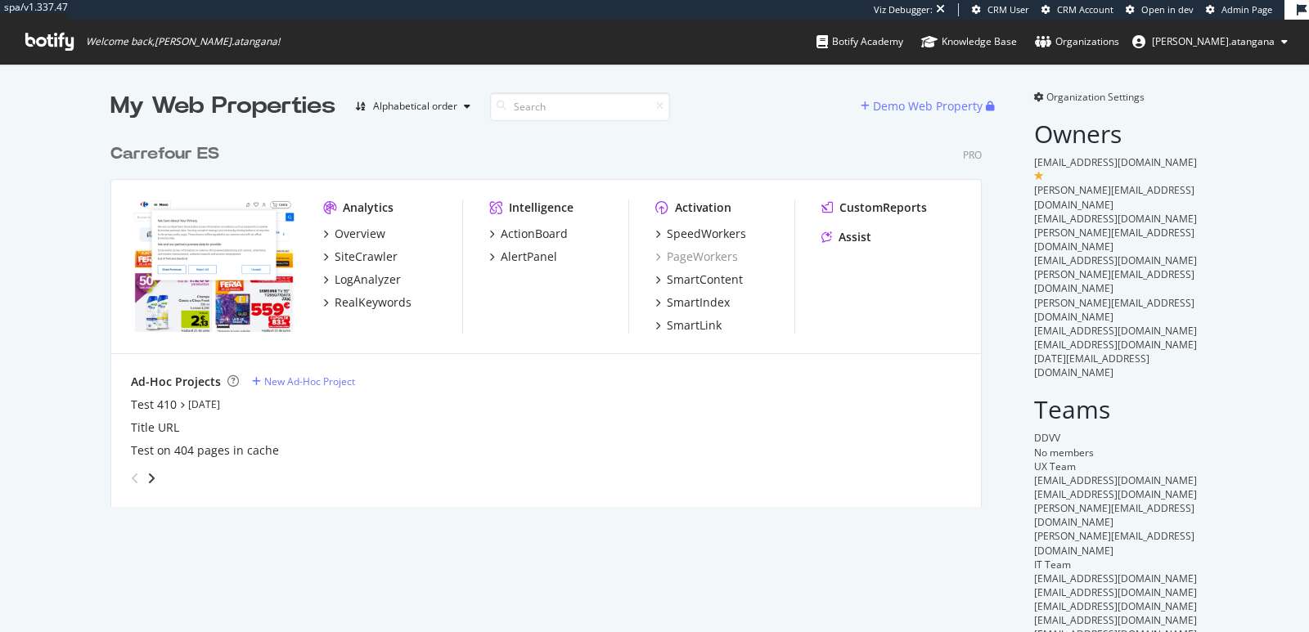
scroll to position [371, 870]
click at [688, 236] on div "SpeedWorkers" at bounding box center [706, 234] width 79 height 16
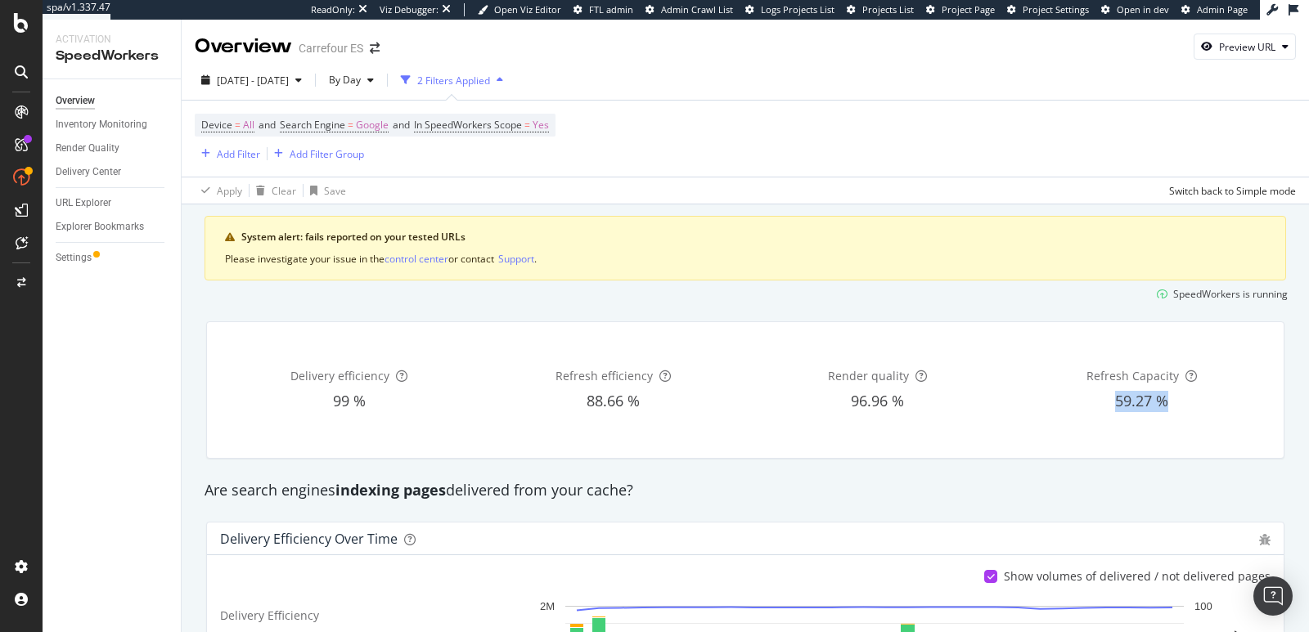
drag, startPoint x: 1086, startPoint y: 398, endPoint x: 1169, endPoint y: 408, distance: 84.0
click at [1169, 408] on div "59.27 %" at bounding box center [1142, 401] width 258 height 21
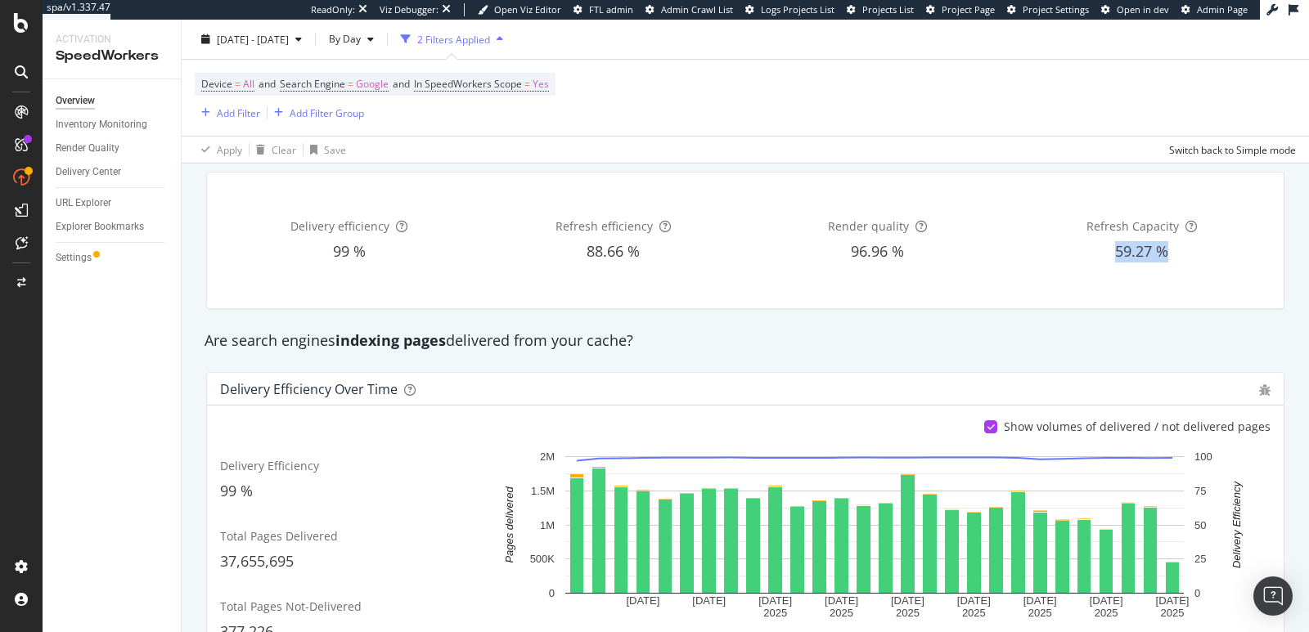
scroll to position [151, 0]
click at [86, 254] on div "Settings" at bounding box center [74, 258] width 36 height 17
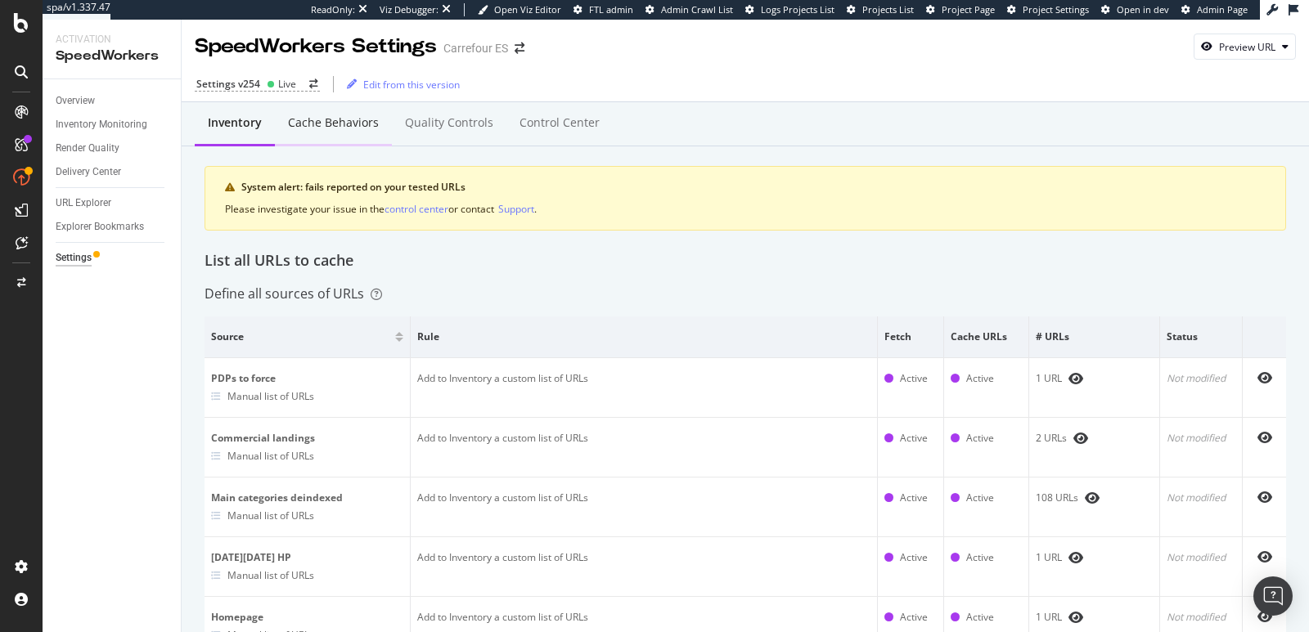
click at [314, 126] on div "Cache behaviors" at bounding box center [333, 123] width 91 height 16
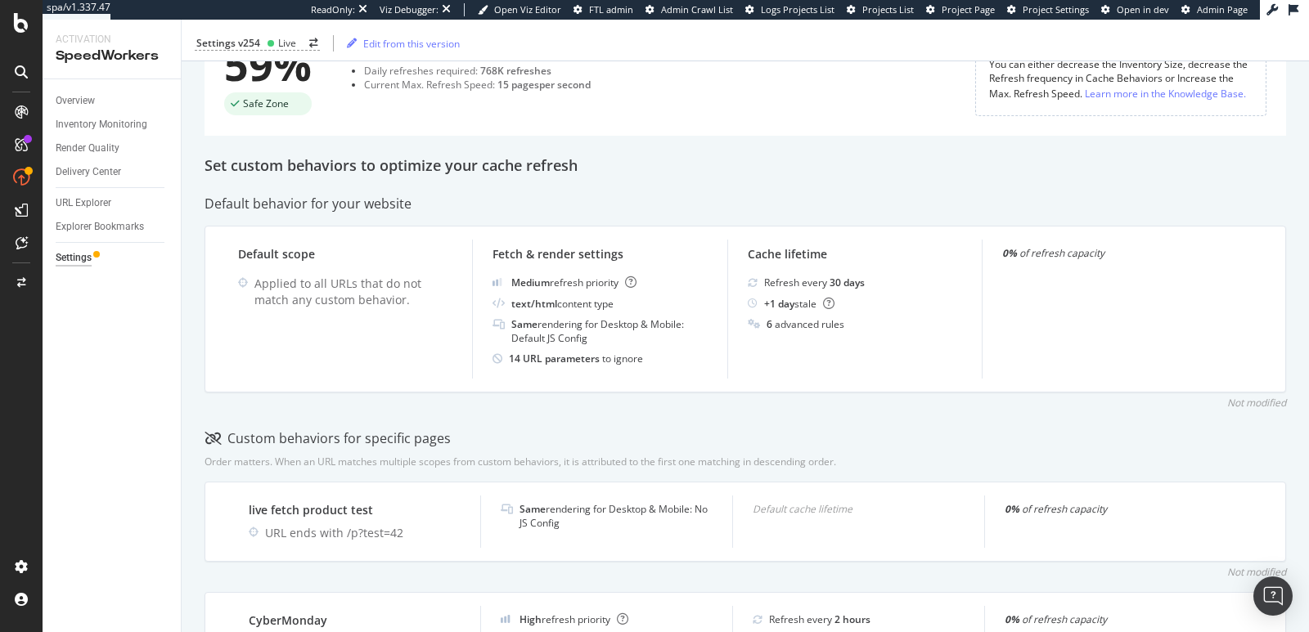
scroll to position [355, 0]
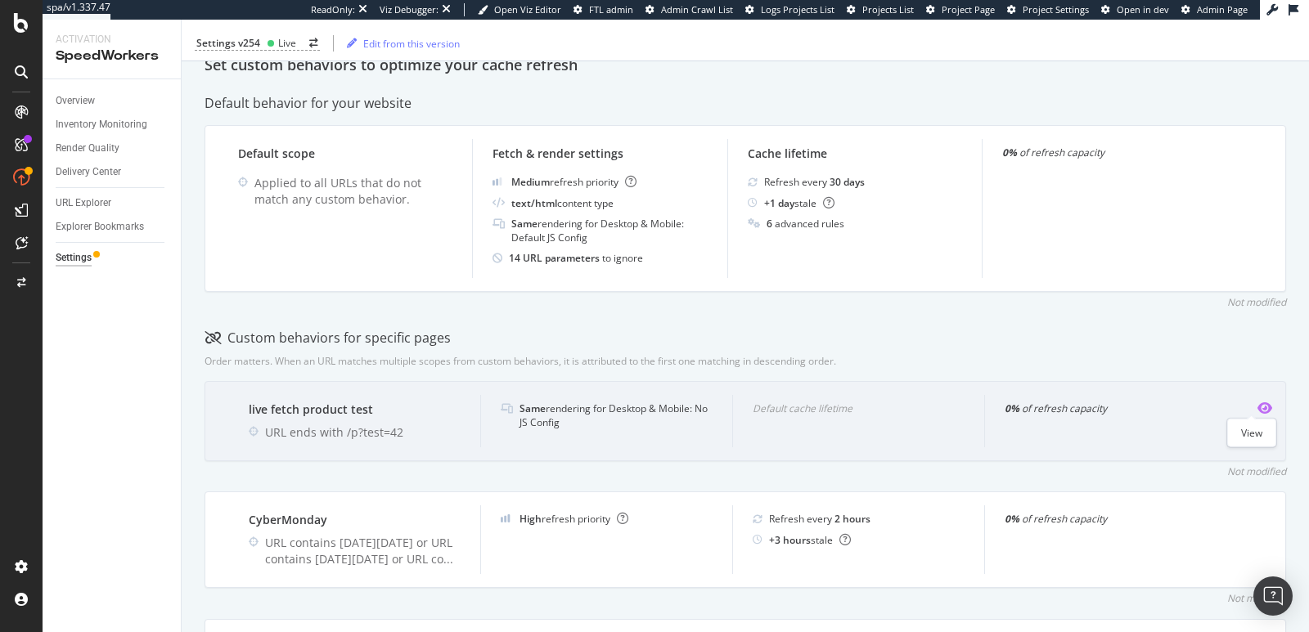
click at [1257, 405] on icon "eye" at bounding box center [1264, 408] width 15 height 13
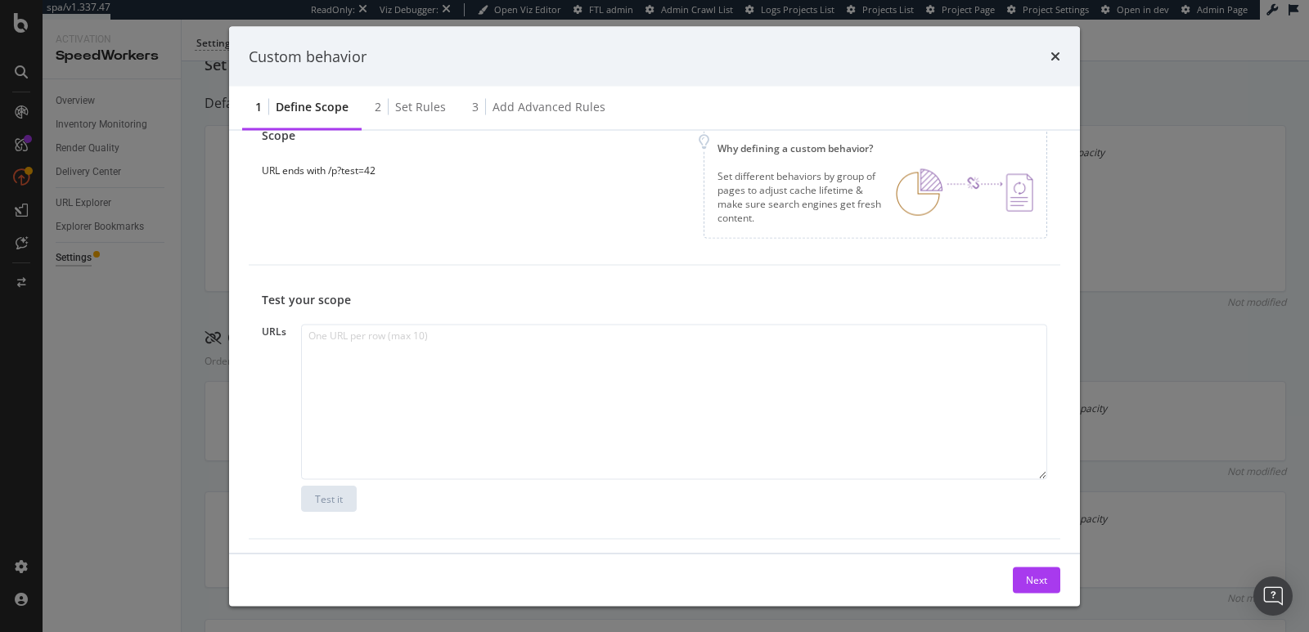
scroll to position [172, 0]
click at [1054, 59] on icon "times" at bounding box center [1055, 56] width 10 height 13
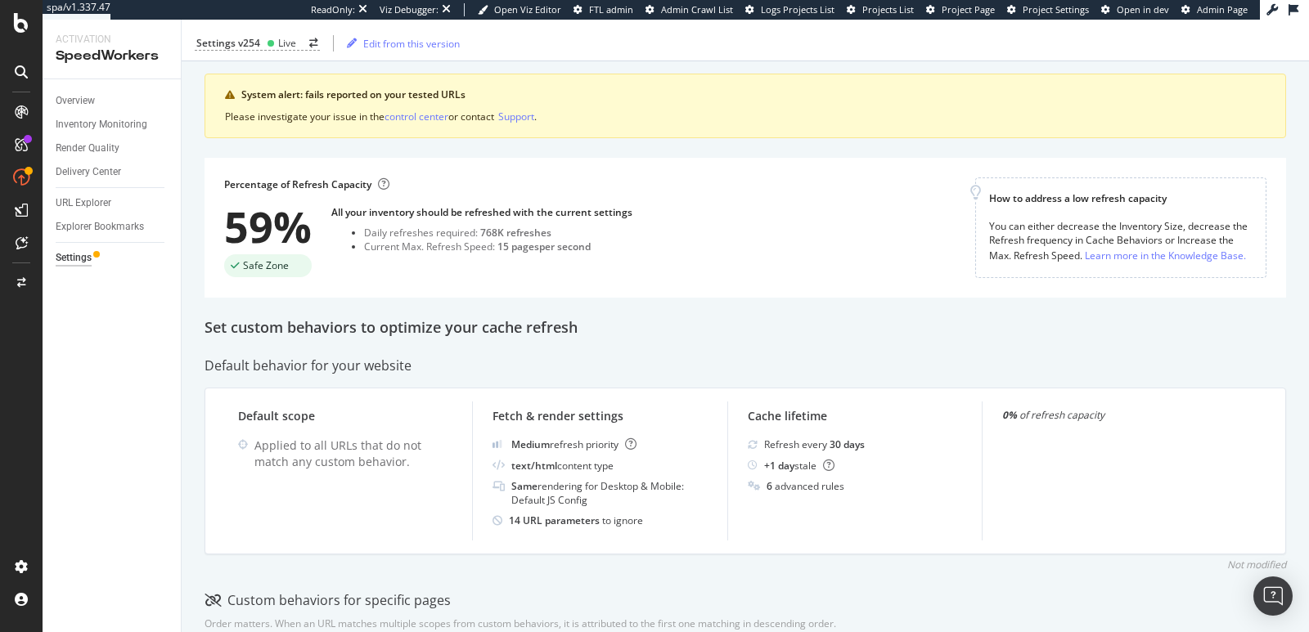
scroll to position [0, 0]
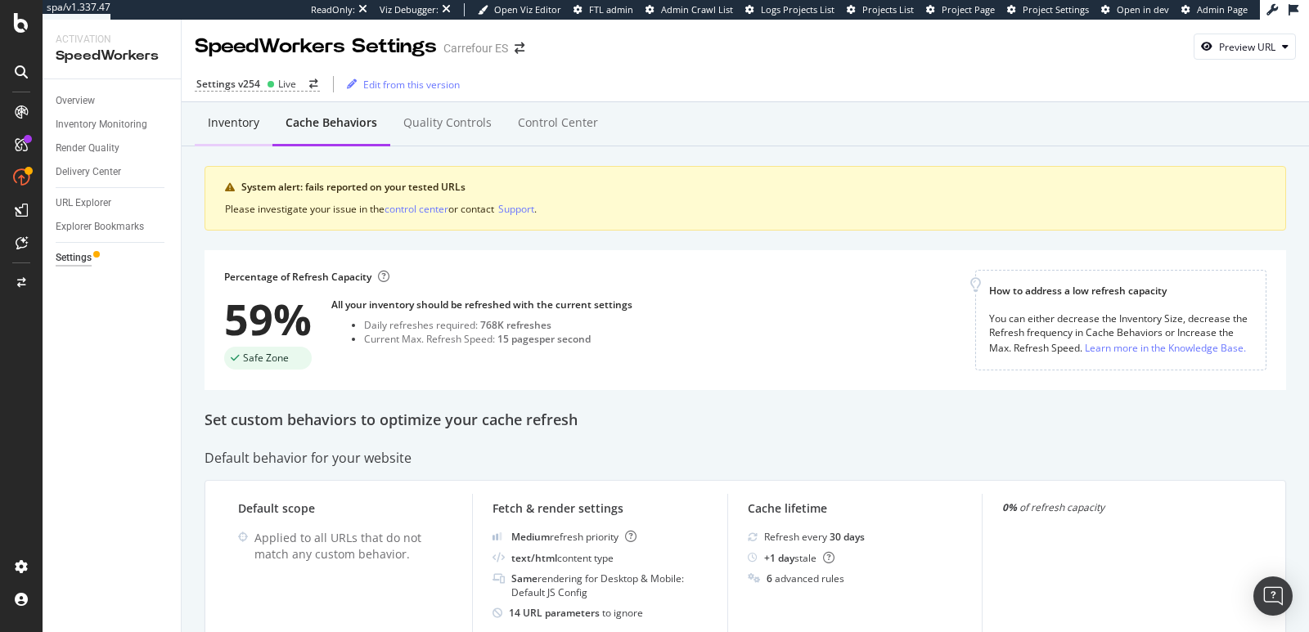
click at [246, 127] on div "Inventory" at bounding box center [234, 123] width 52 height 16
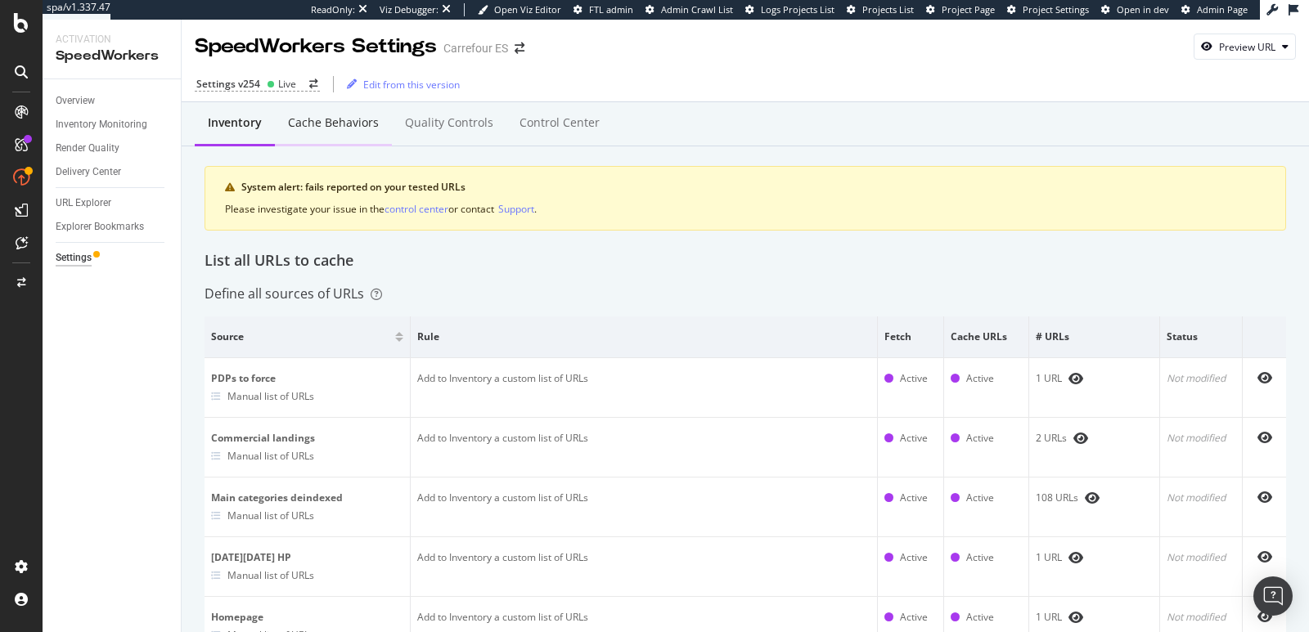
click at [296, 125] on div "Cache behaviors" at bounding box center [333, 123] width 91 height 16
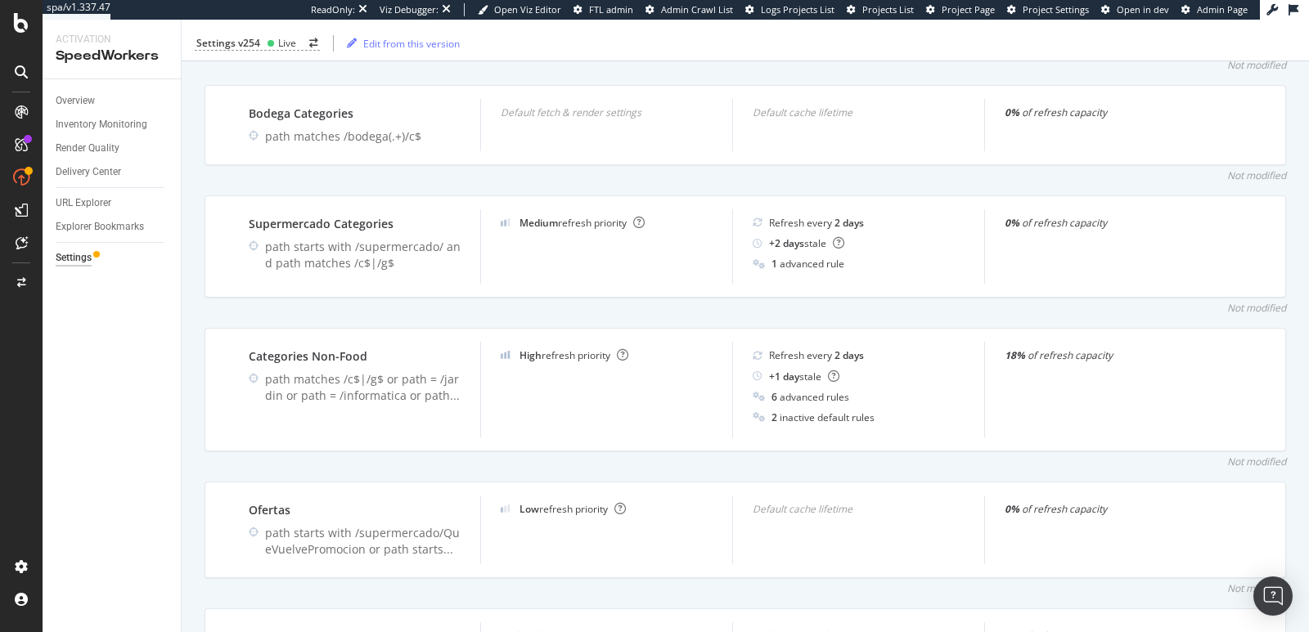
scroll to position [1631, 0]
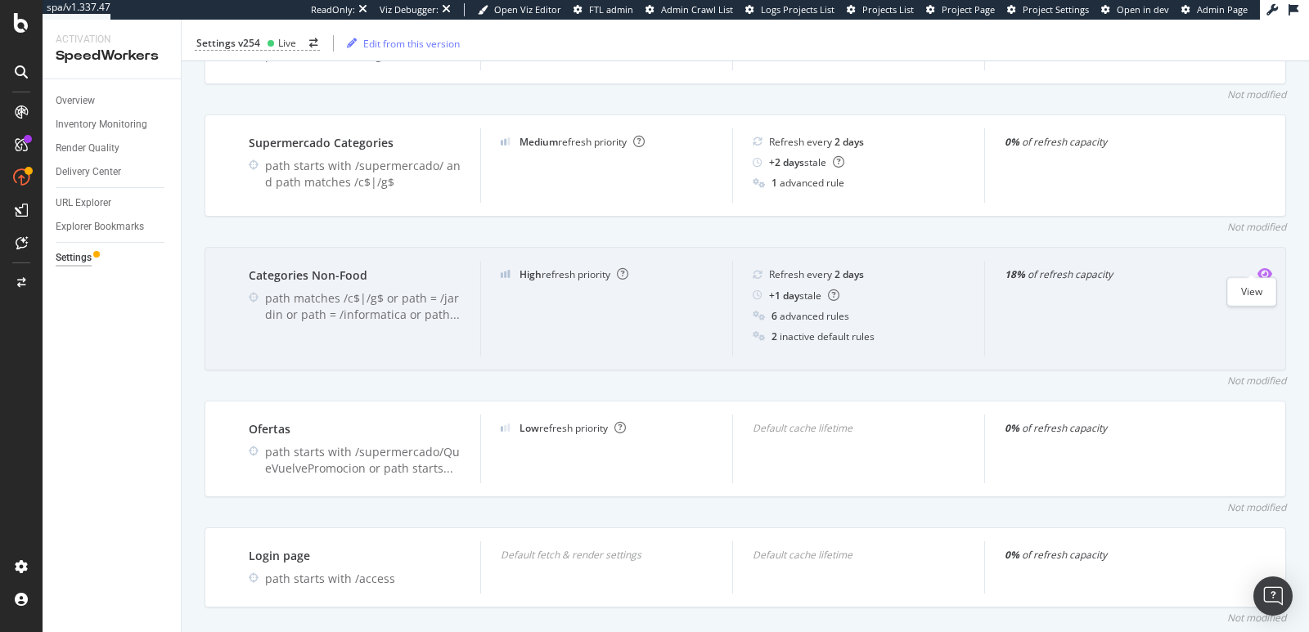
click at [1257, 268] on icon "eye" at bounding box center [1264, 274] width 15 height 13
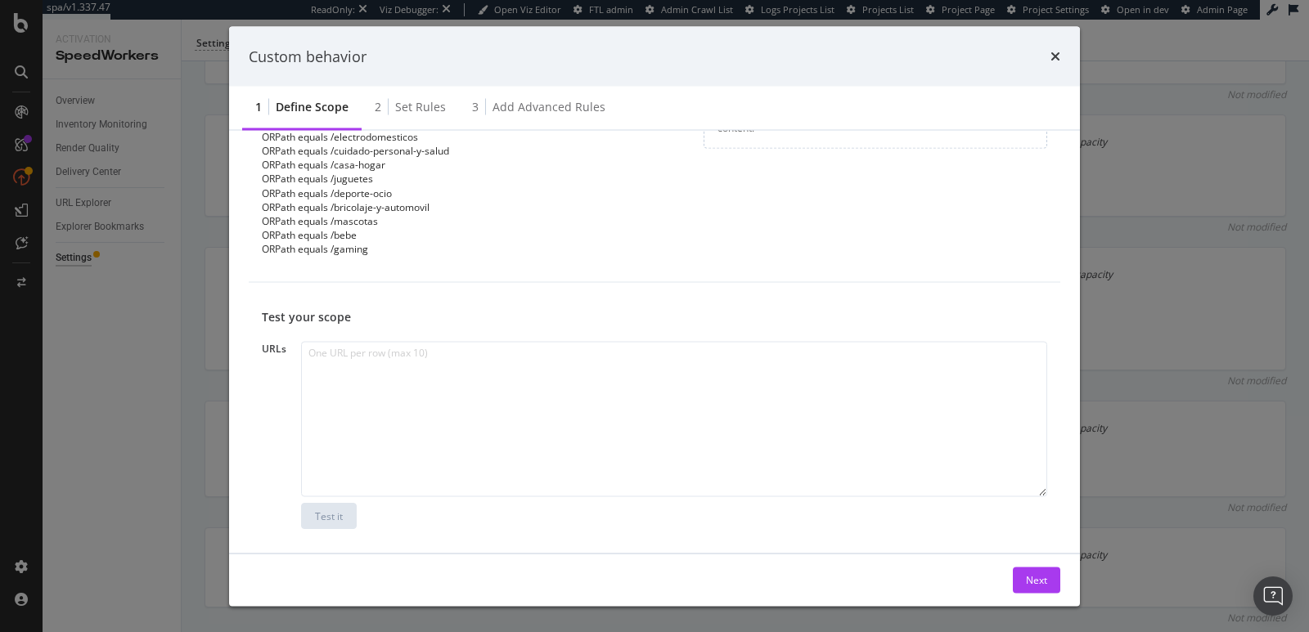
scroll to position [263, 0]
click at [163, 390] on div "Custom behavior 1 Define scope 2 Set rules 3 Add advanced rules Define custom b…" at bounding box center [654, 316] width 1309 height 632
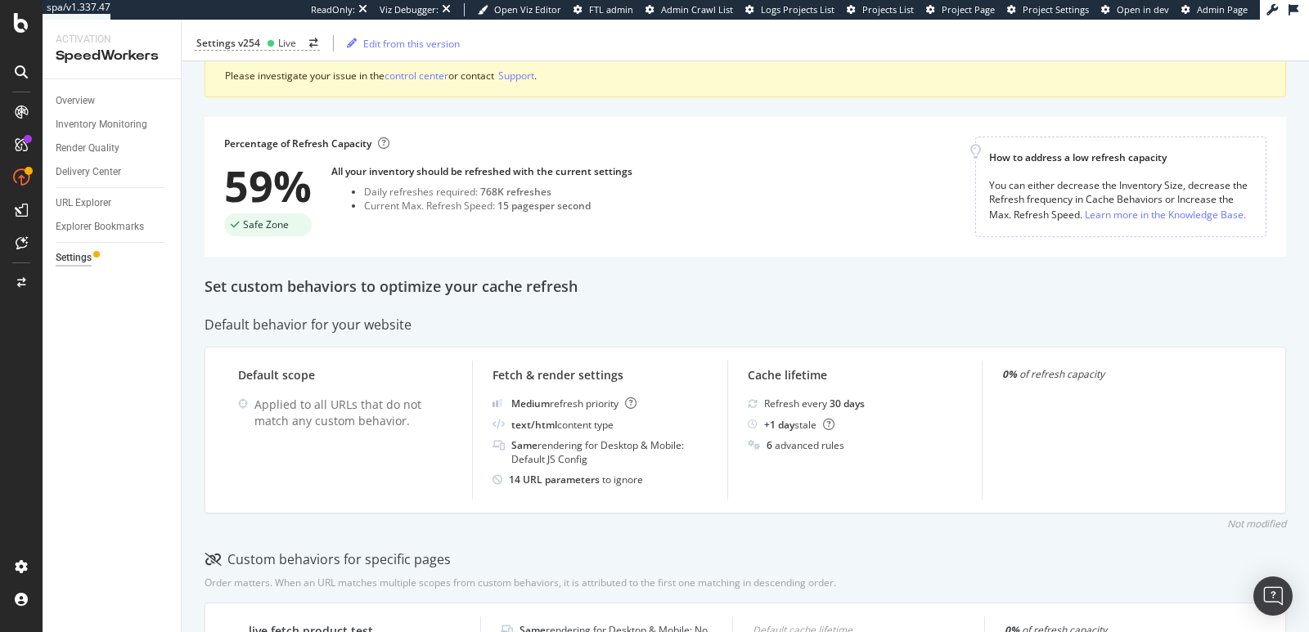
scroll to position [0, 0]
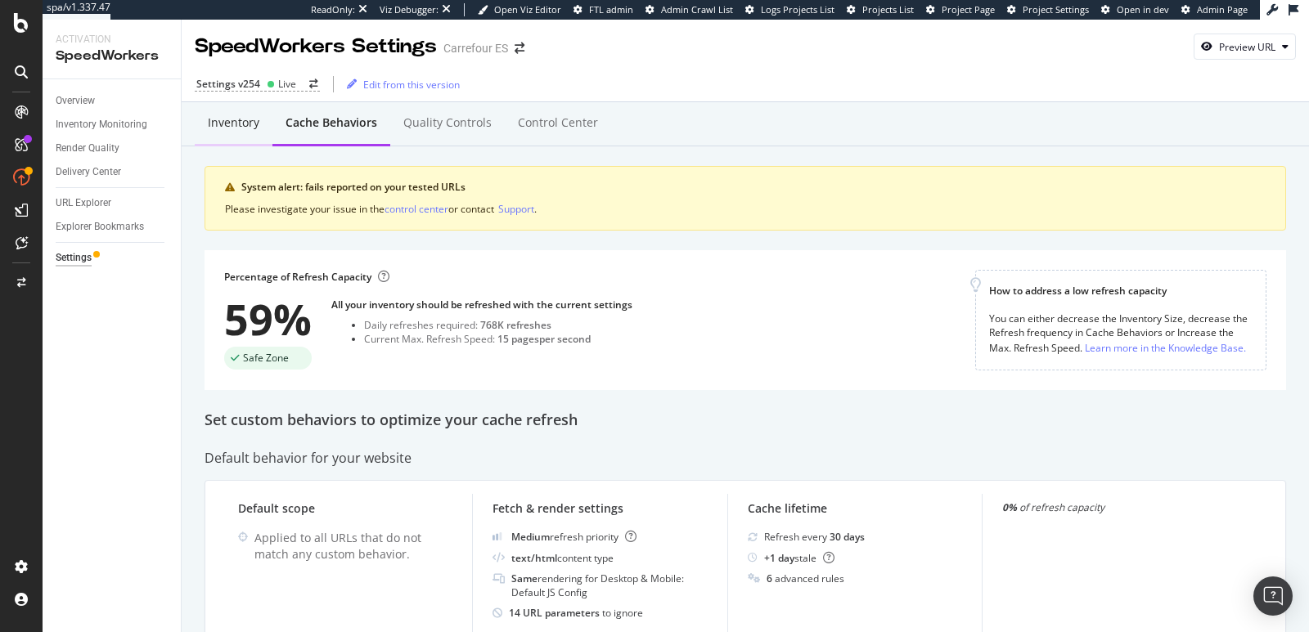
click at [236, 134] on div "Inventory" at bounding box center [234, 123] width 78 height 45
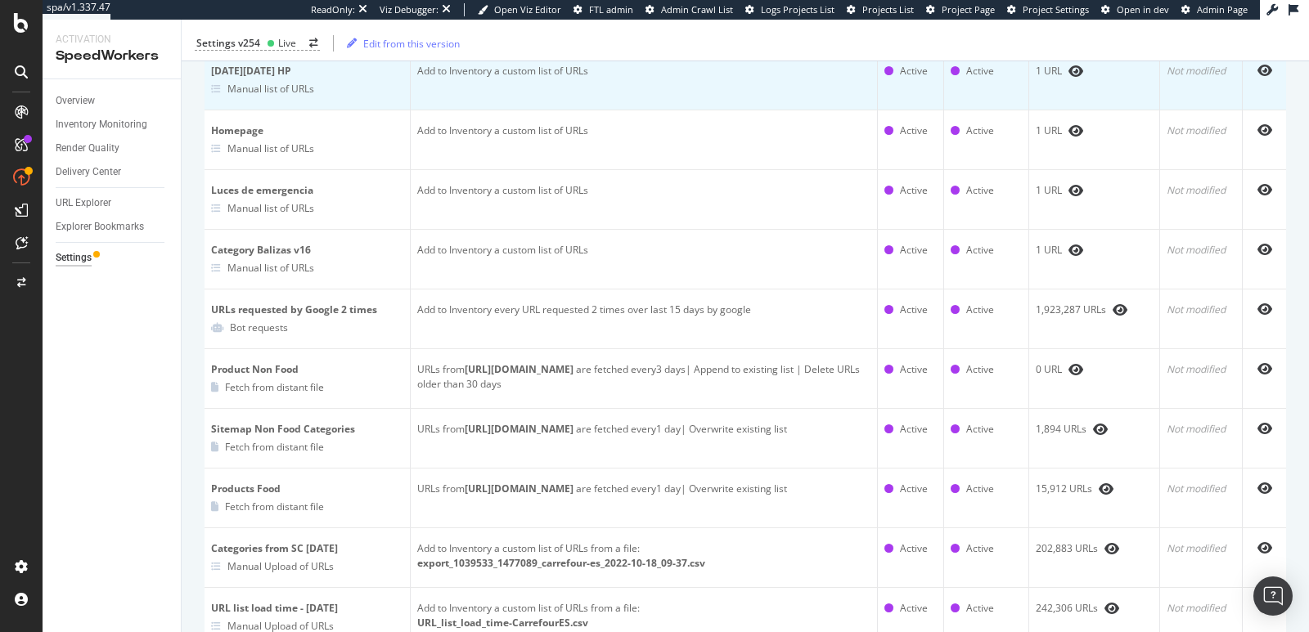
scroll to position [485, 0]
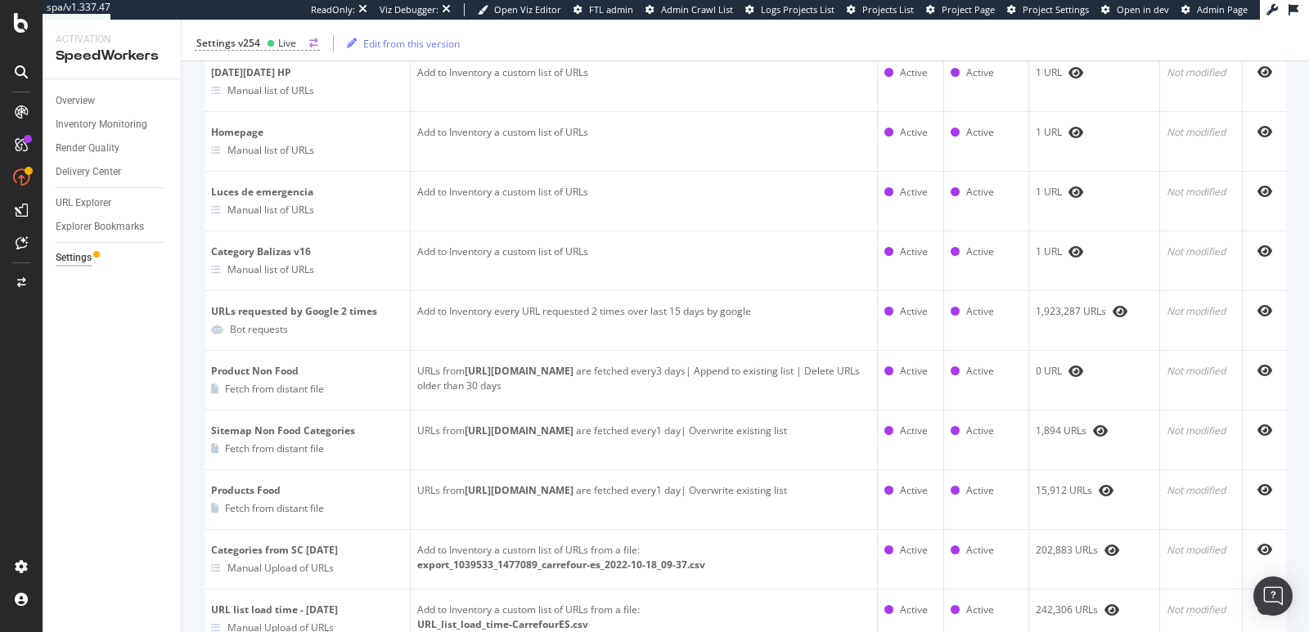
click at [287, 51] on div "Settings v254 Live Edit from this version" at bounding box center [745, 43] width 1127 height 34
click at [286, 46] on div "Live" at bounding box center [287, 43] width 18 height 14
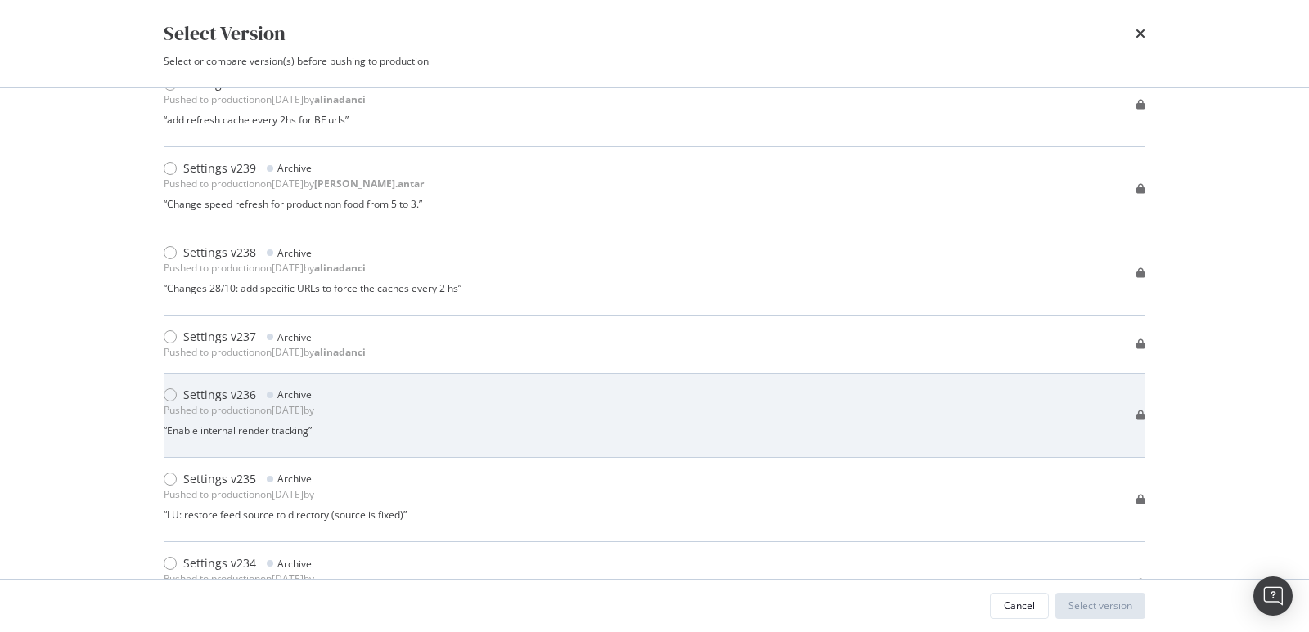
scroll to position [1503, 0]
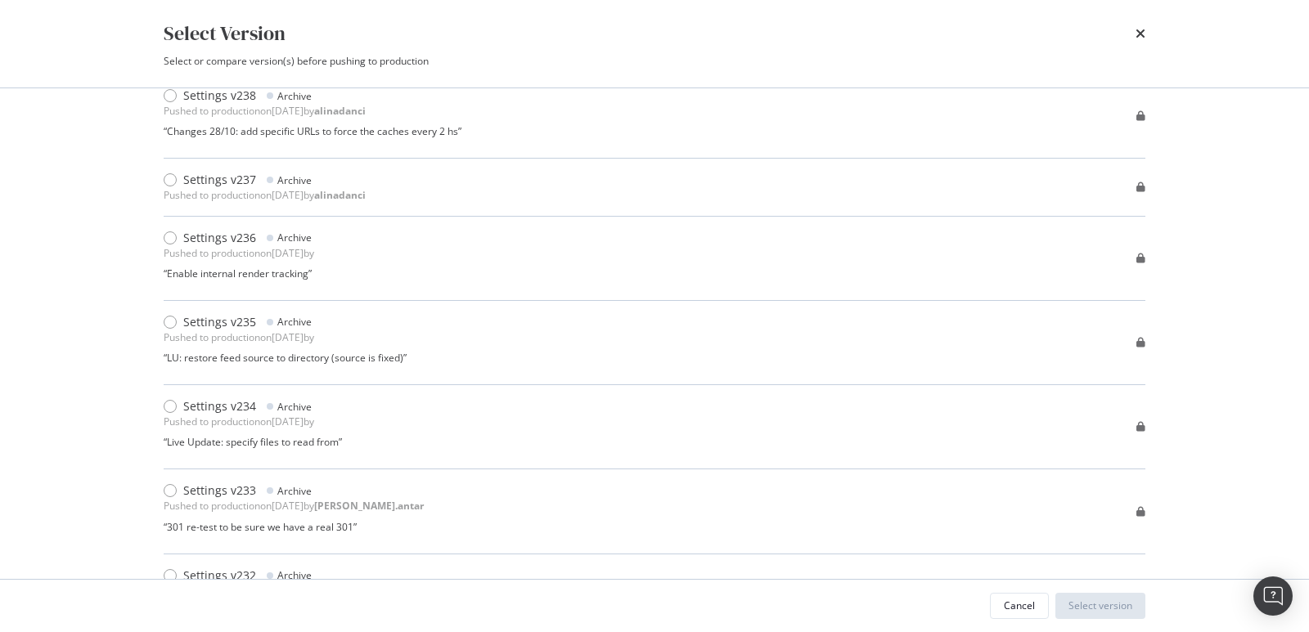
click at [1134, 34] on div "Select Version" at bounding box center [655, 34] width 982 height 28
click at [1136, 37] on icon "times" at bounding box center [1140, 33] width 10 height 13
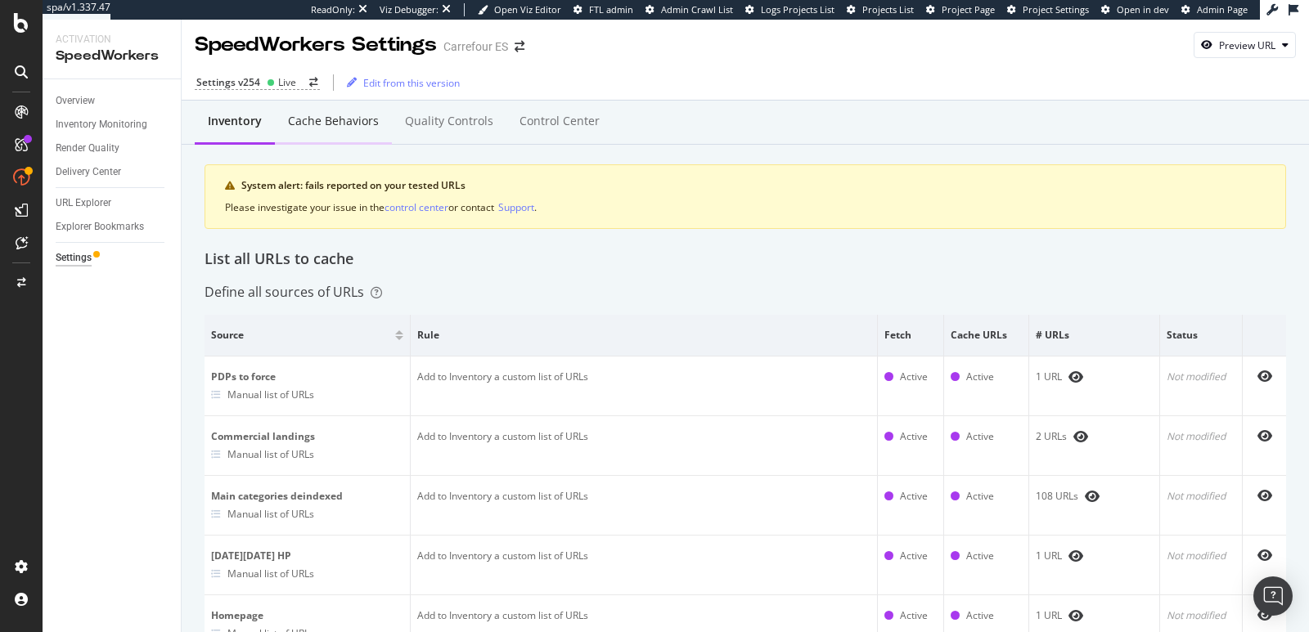
scroll to position [0, 0]
click at [316, 127] on div "Cache behaviors" at bounding box center [333, 123] width 91 height 16
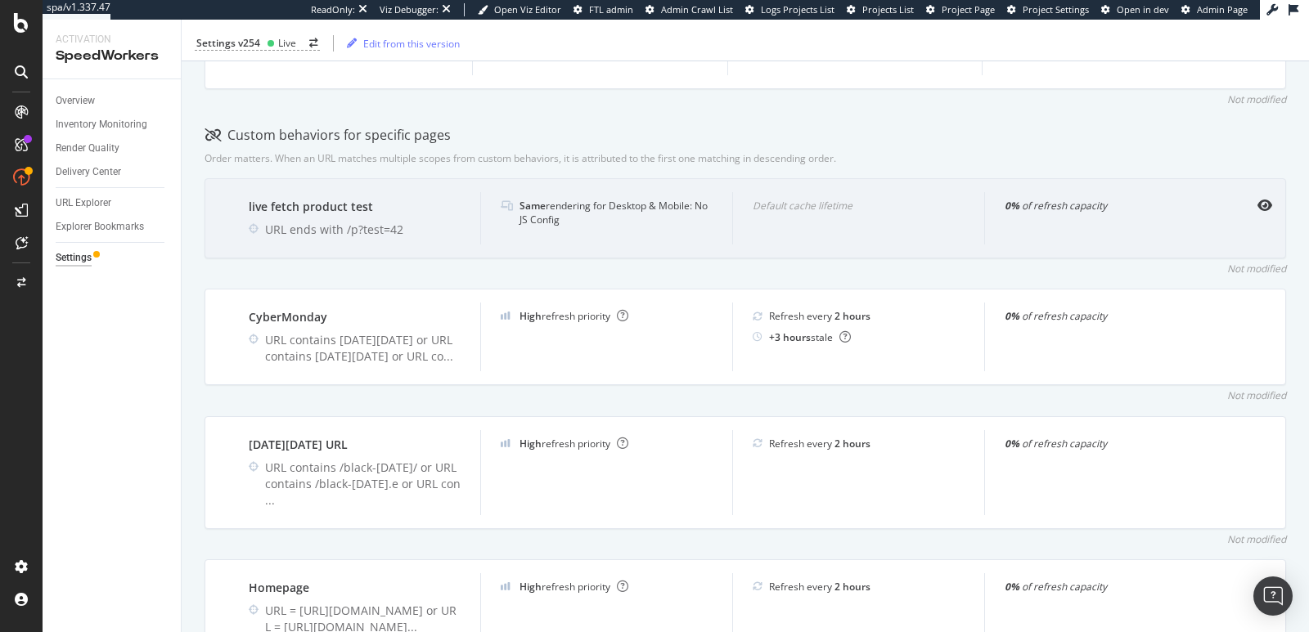
scroll to position [561, 0]
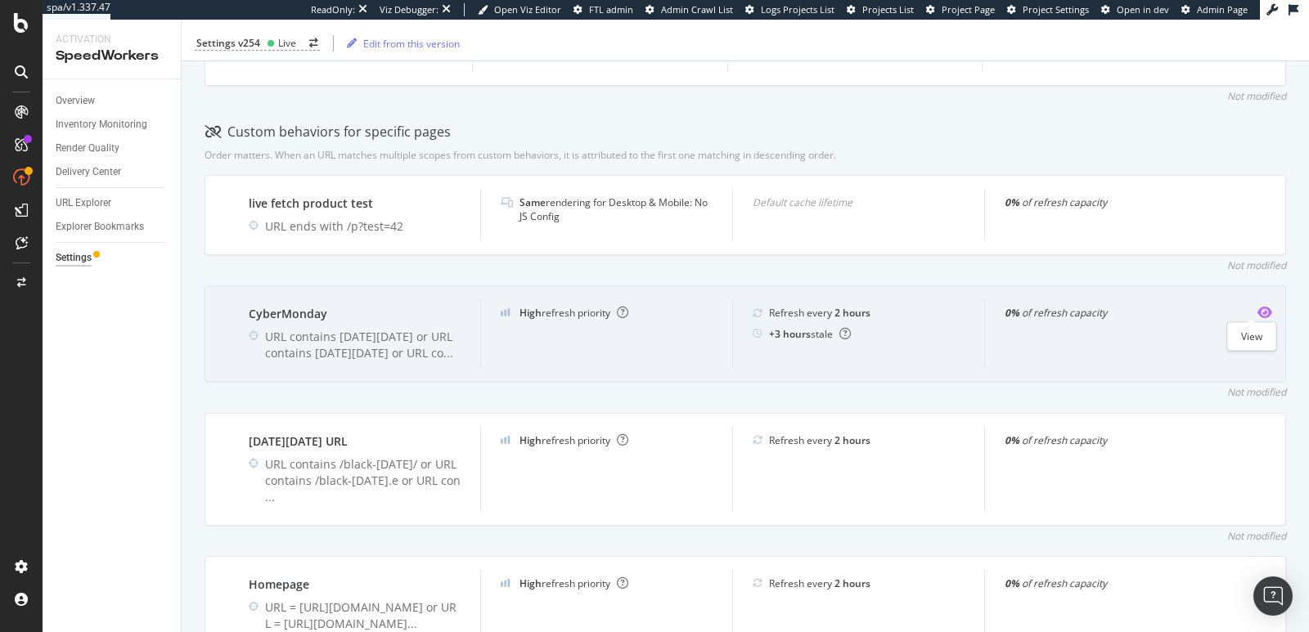
click at [1257, 306] on icon "eye" at bounding box center [1264, 312] width 15 height 13
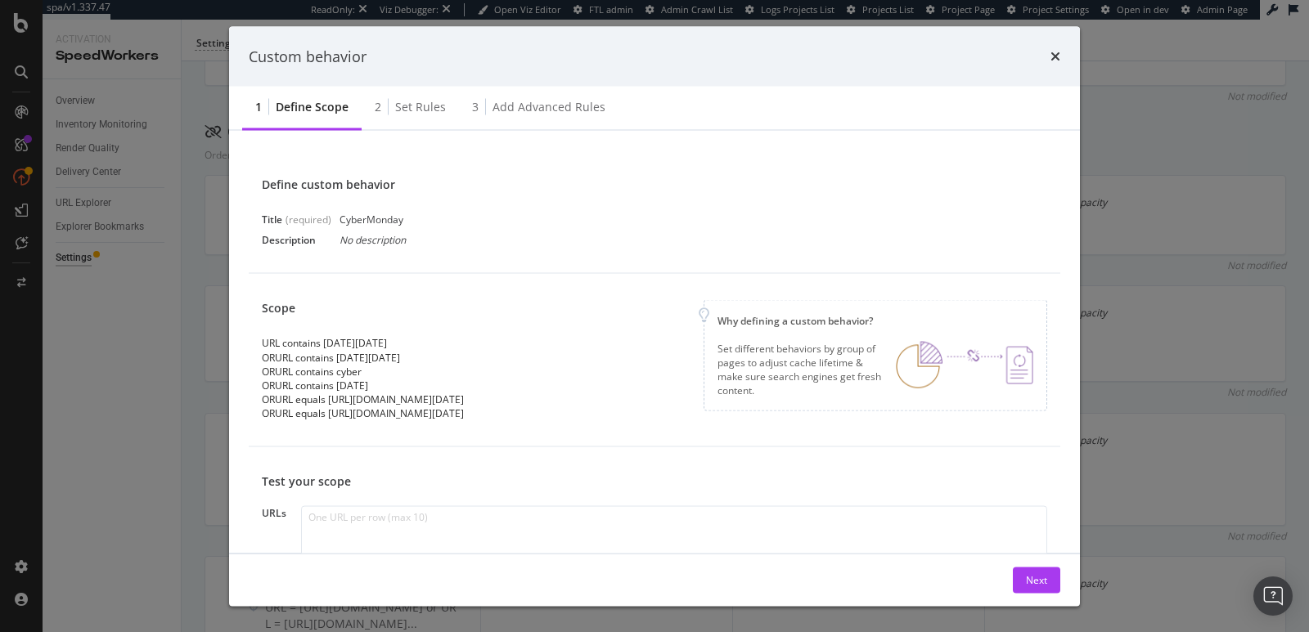
drag, startPoint x: 374, startPoint y: 428, endPoint x: 254, endPoint y: 340, distance: 148.7
click at [254, 340] on div "Scope URL contains cyber-monday OR URL contains cyber-Monday OR URL contains cy…" at bounding box center [655, 360] width 812 height 173
copy div "URL contains cyber-monday OR URL contains cyber-Monday OR URL contains cyber OR…"
click at [1119, 58] on div "Custom behavior 1 Define scope 2 Set rules 3 Add advanced rules Define custom b…" at bounding box center [654, 316] width 1309 height 632
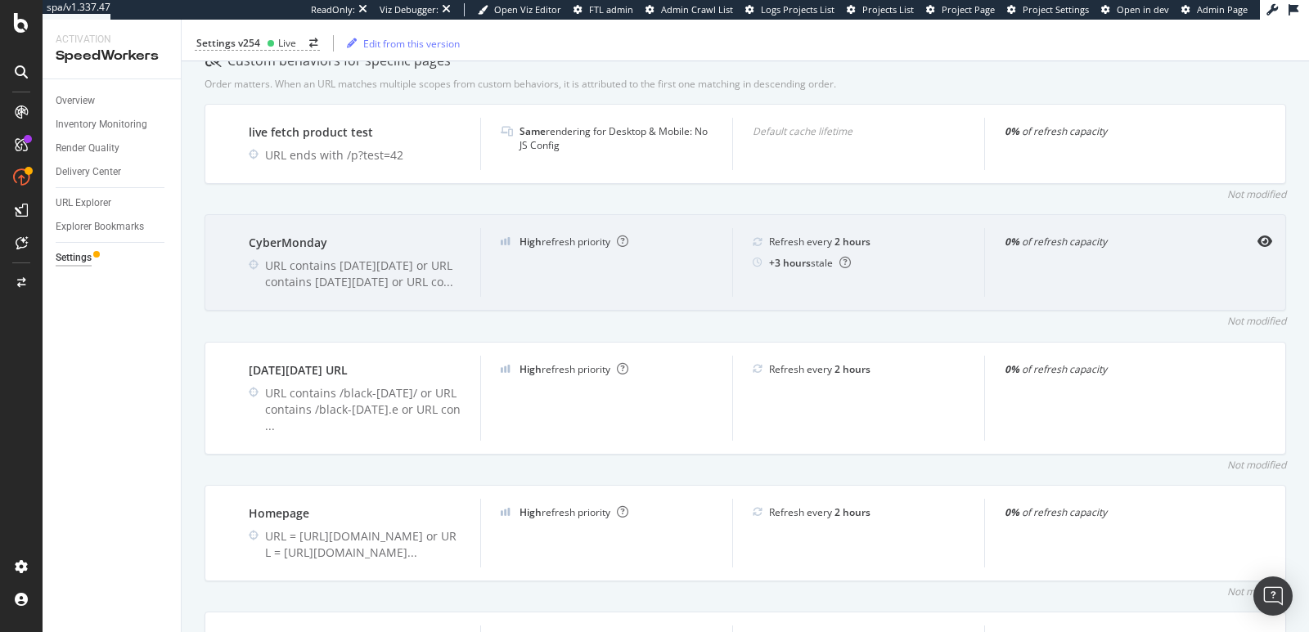
scroll to position [634, 0]
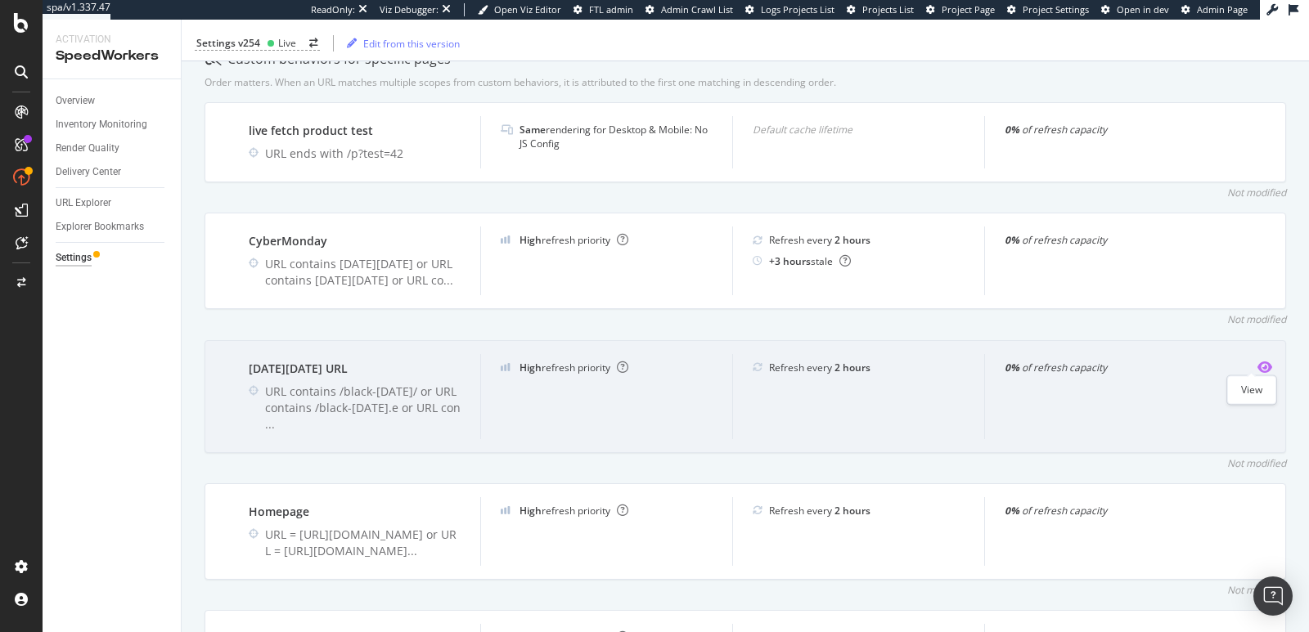
click at [1257, 361] on icon "eye" at bounding box center [1264, 367] width 15 height 13
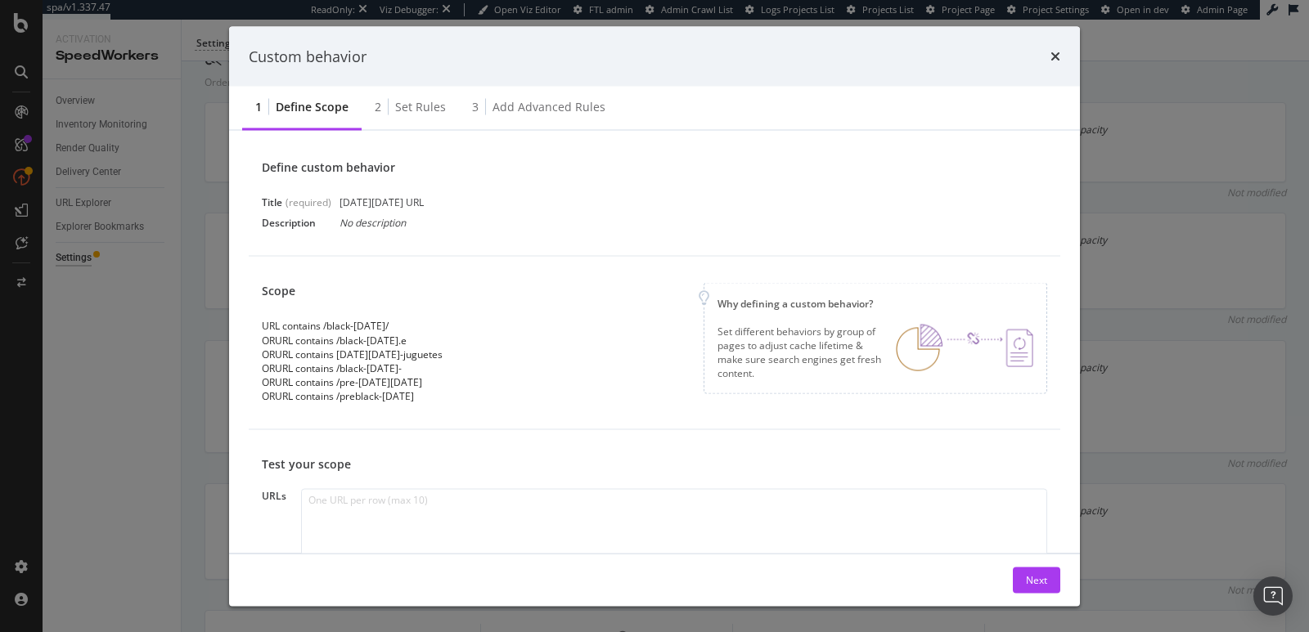
scroll to position [46, 0]
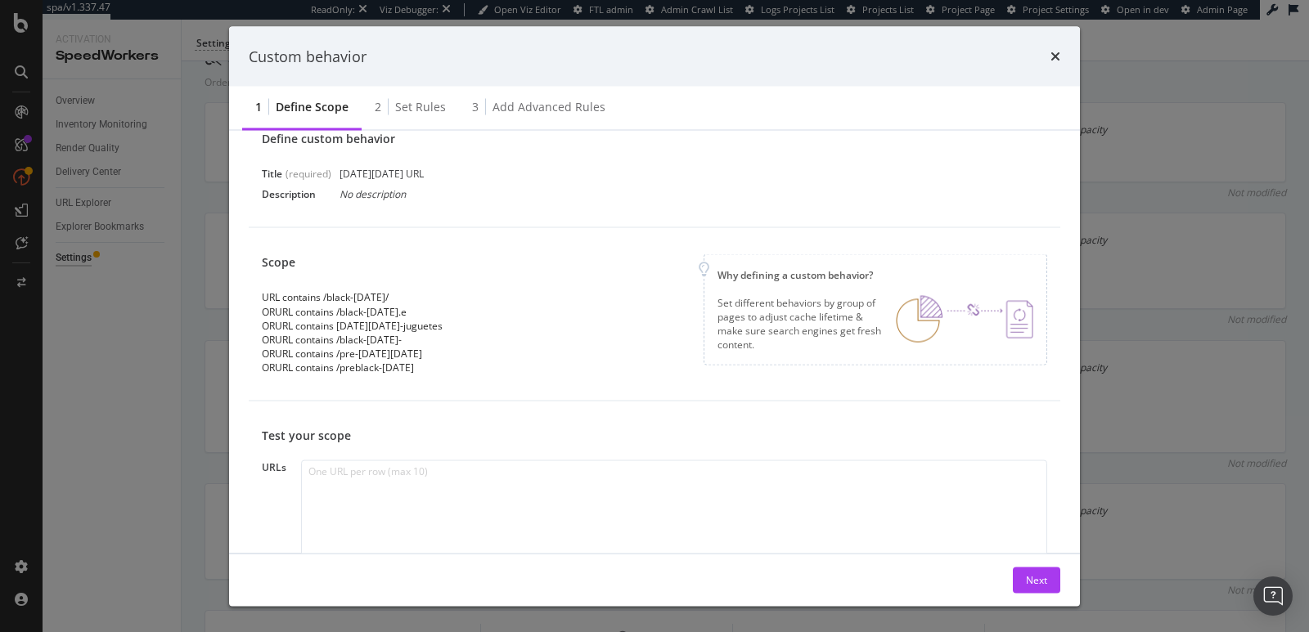
click at [209, 398] on div "Custom behavior 1 Define scope 2 Set rules 3 Add advanced rules Define custom b…" at bounding box center [654, 316] width 1309 height 632
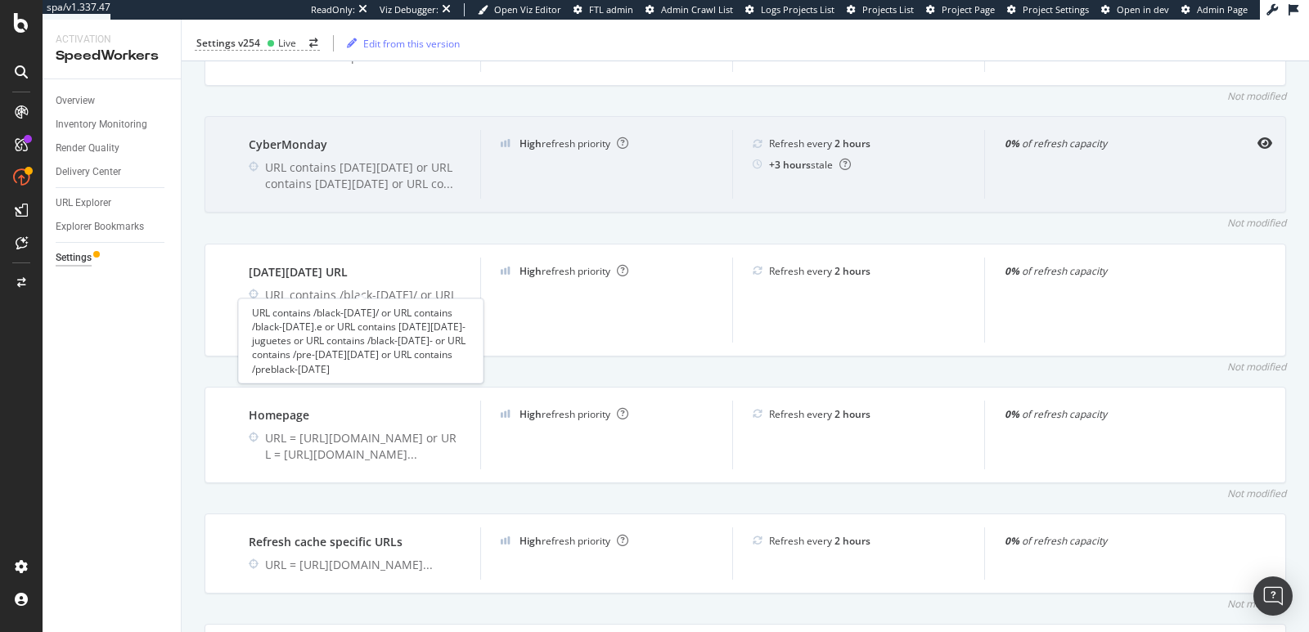
scroll to position [629, 0]
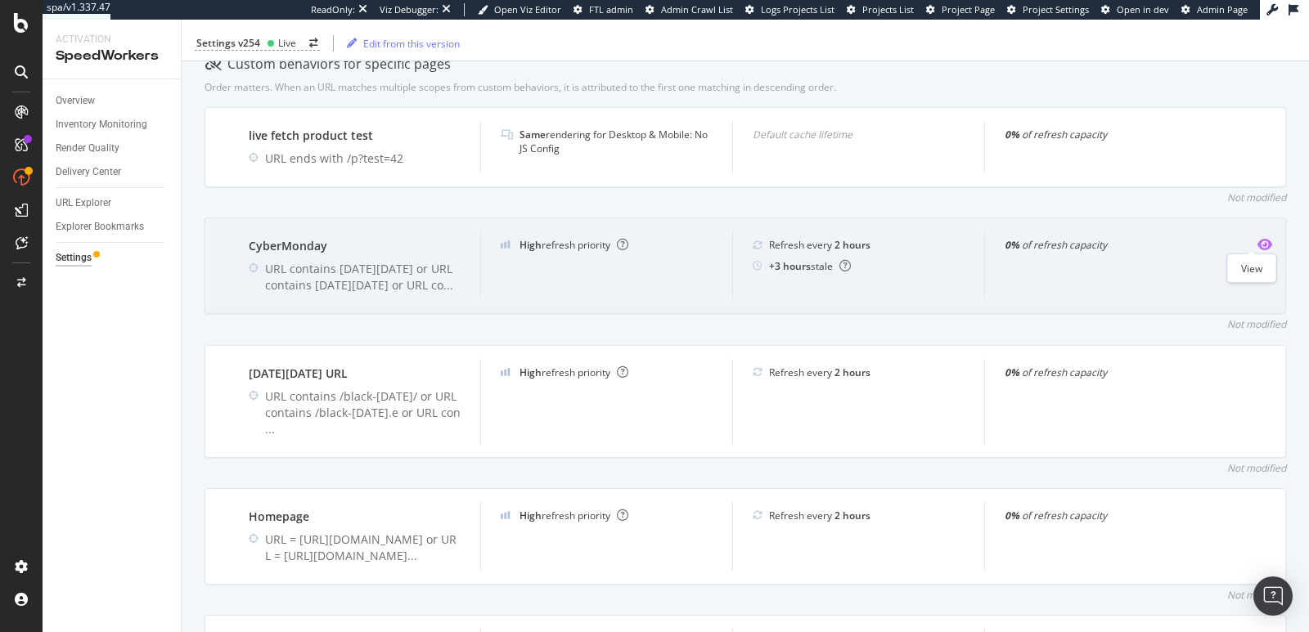
click at [1257, 243] on icon "eye" at bounding box center [1264, 244] width 15 height 13
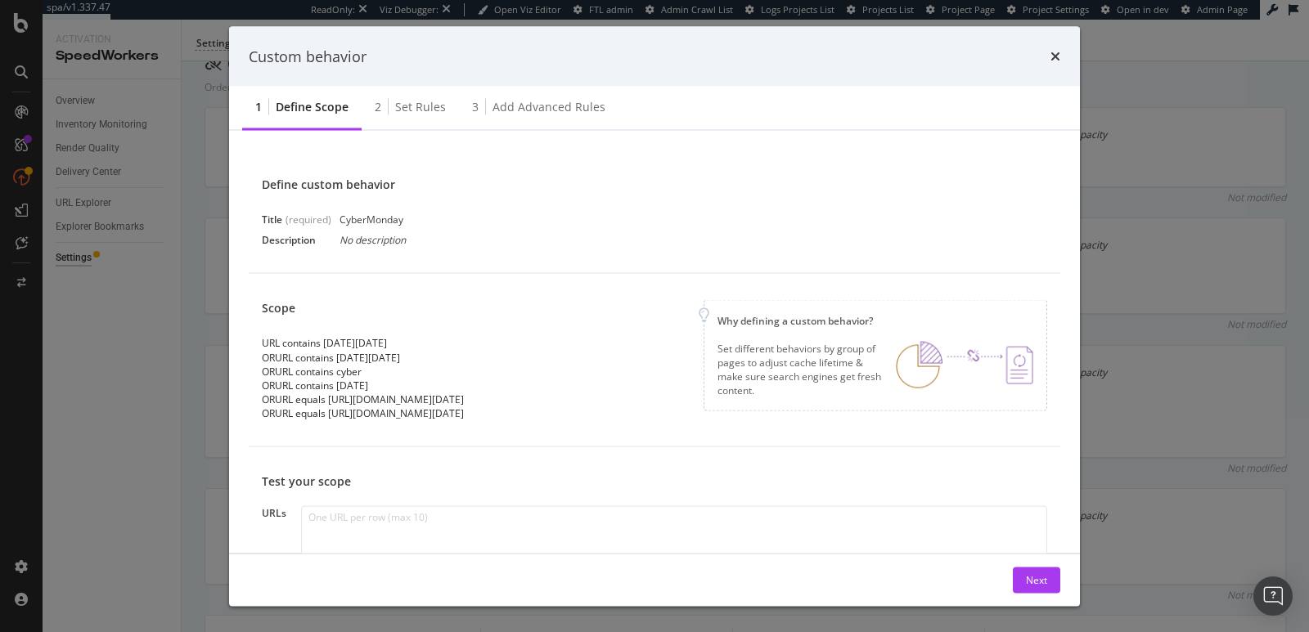
click at [165, 461] on div "Custom behavior 1 Define scope 2 Set rules 3 Add advanced rules Define custom b…" at bounding box center [654, 316] width 1309 height 632
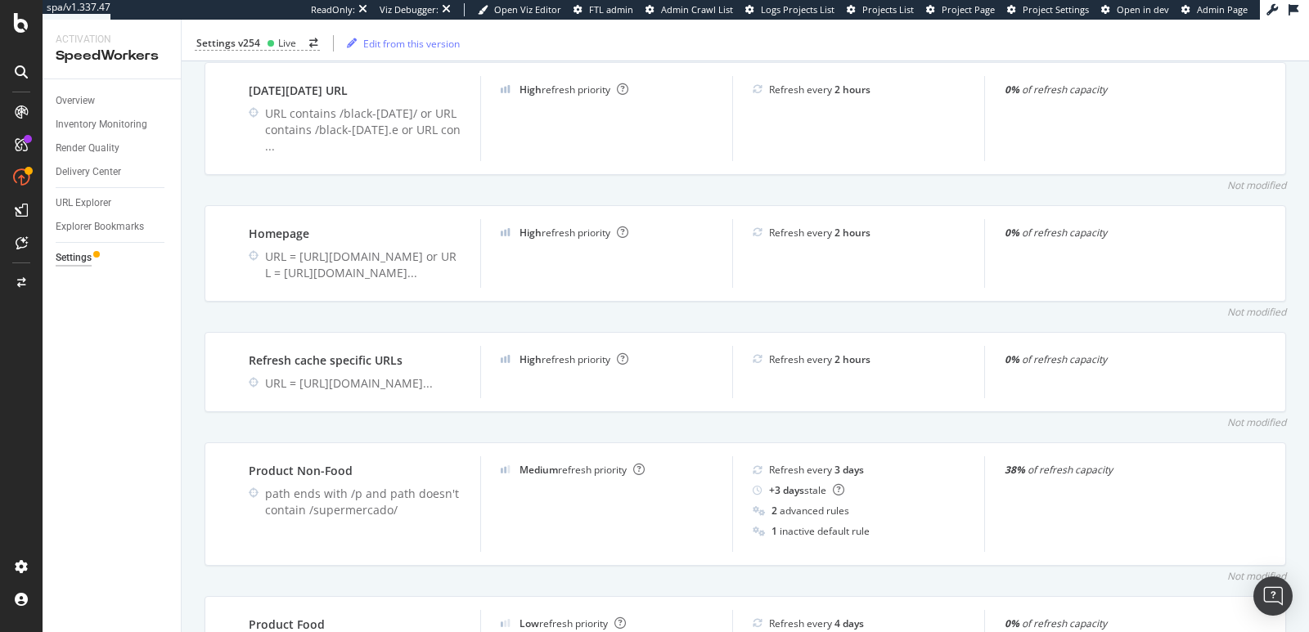
scroll to position [920, 0]
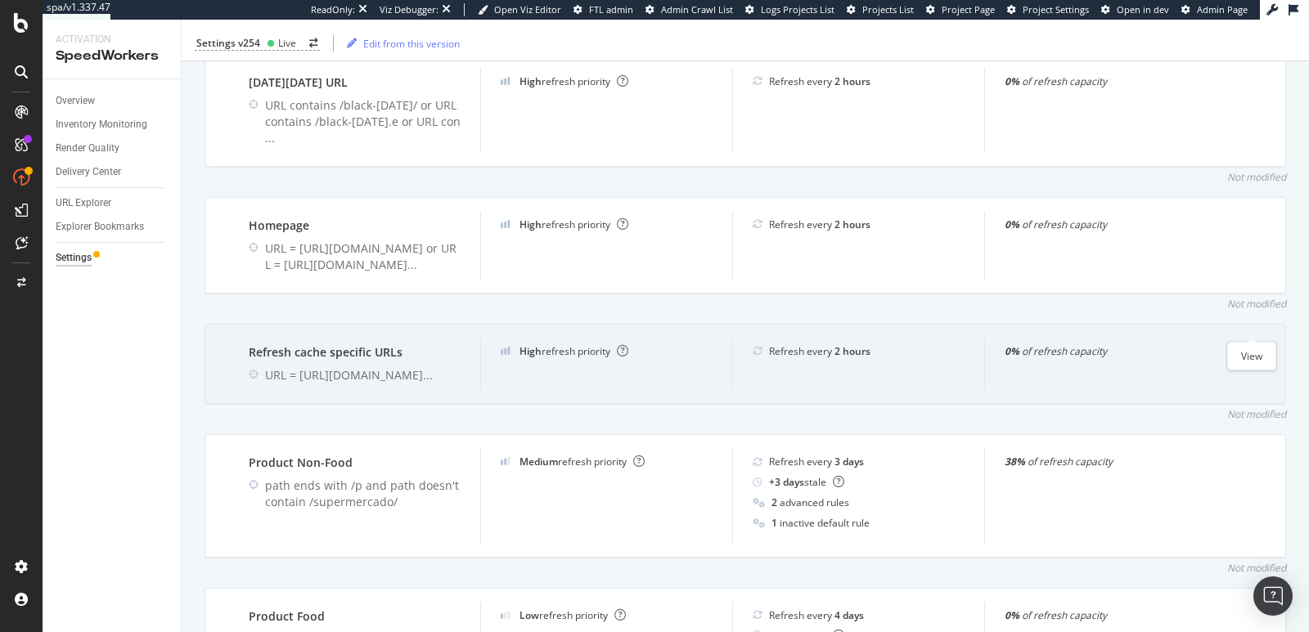
click at [1258, 344] on icon "eye" at bounding box center [1264, 350] width 15 height 13
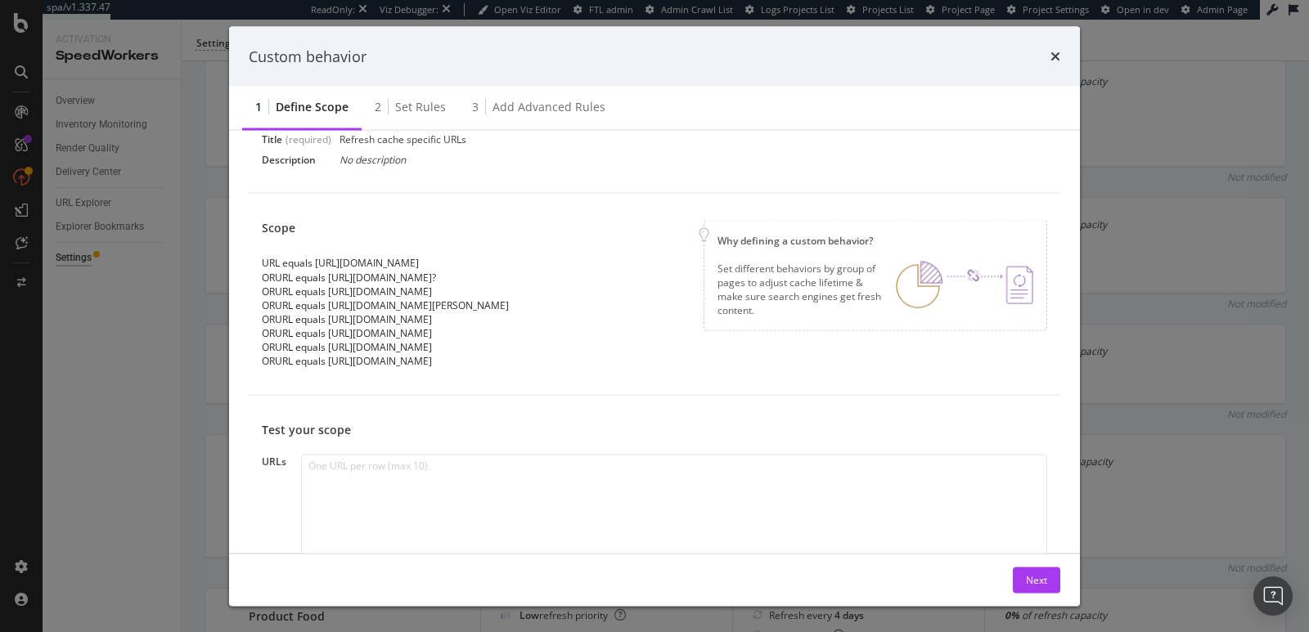
scroll to position [62, 0]
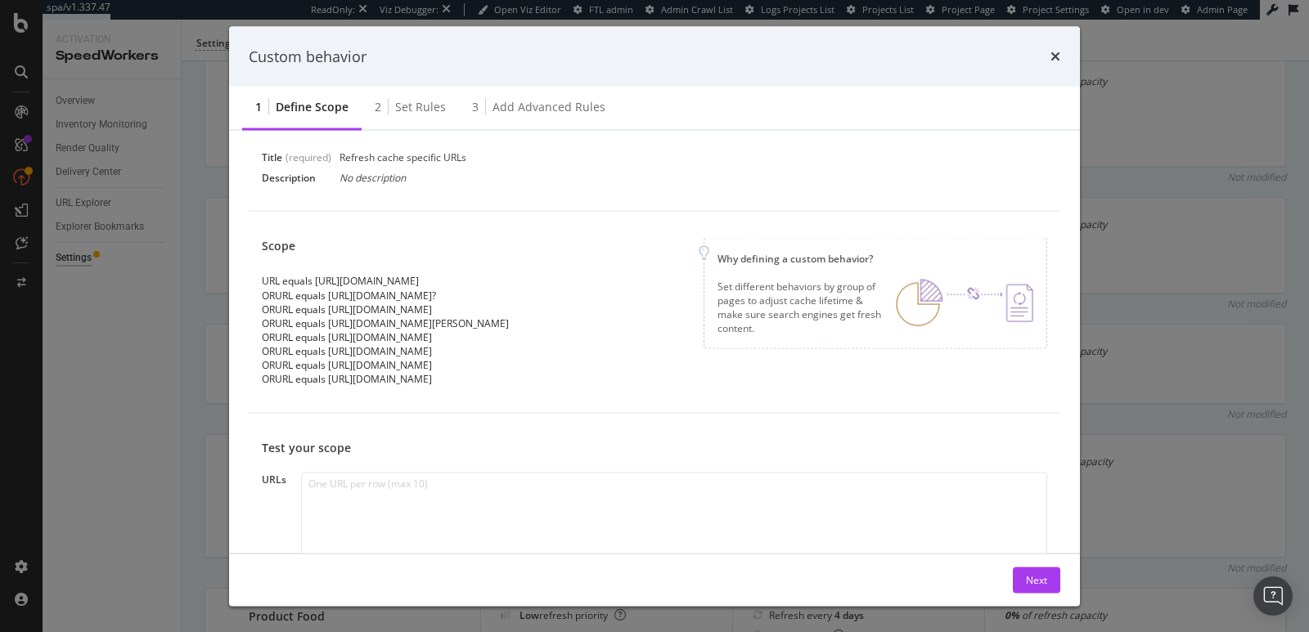
click at [209, 445] on div "Custom behavior 1 Define scope 2 Set rules 3 Add advanced rules Define custom b…" at bounding box center [654, 316] width 1309 height 632
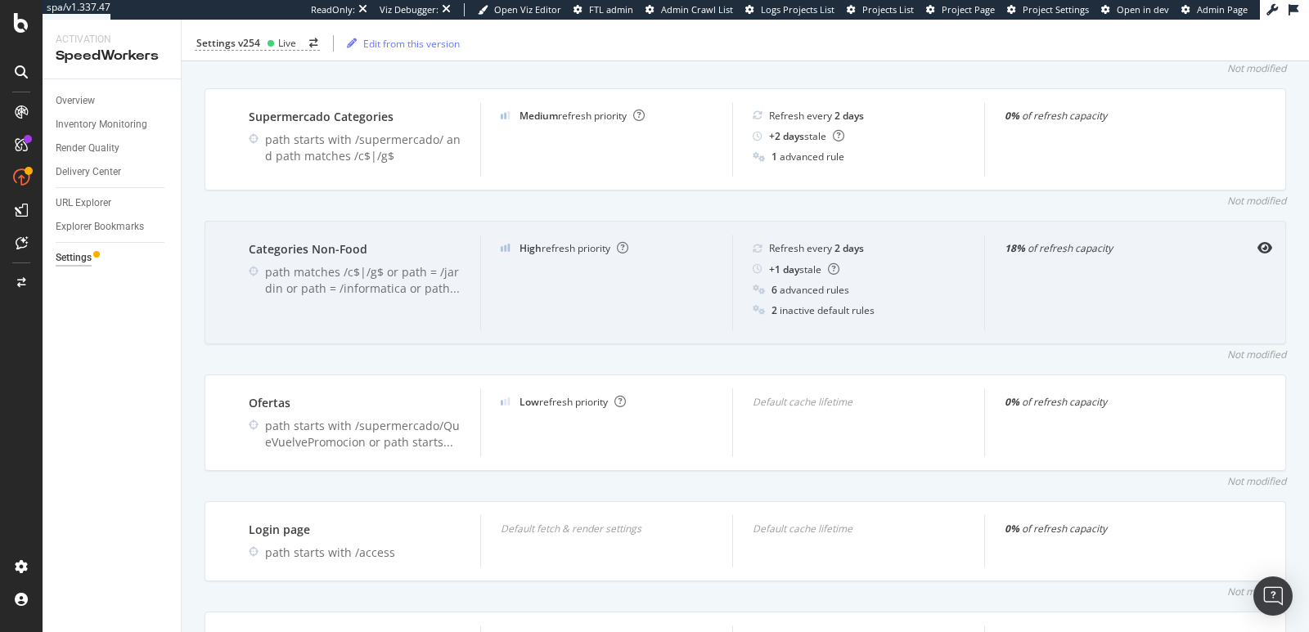
scroll to position [1661, 0]
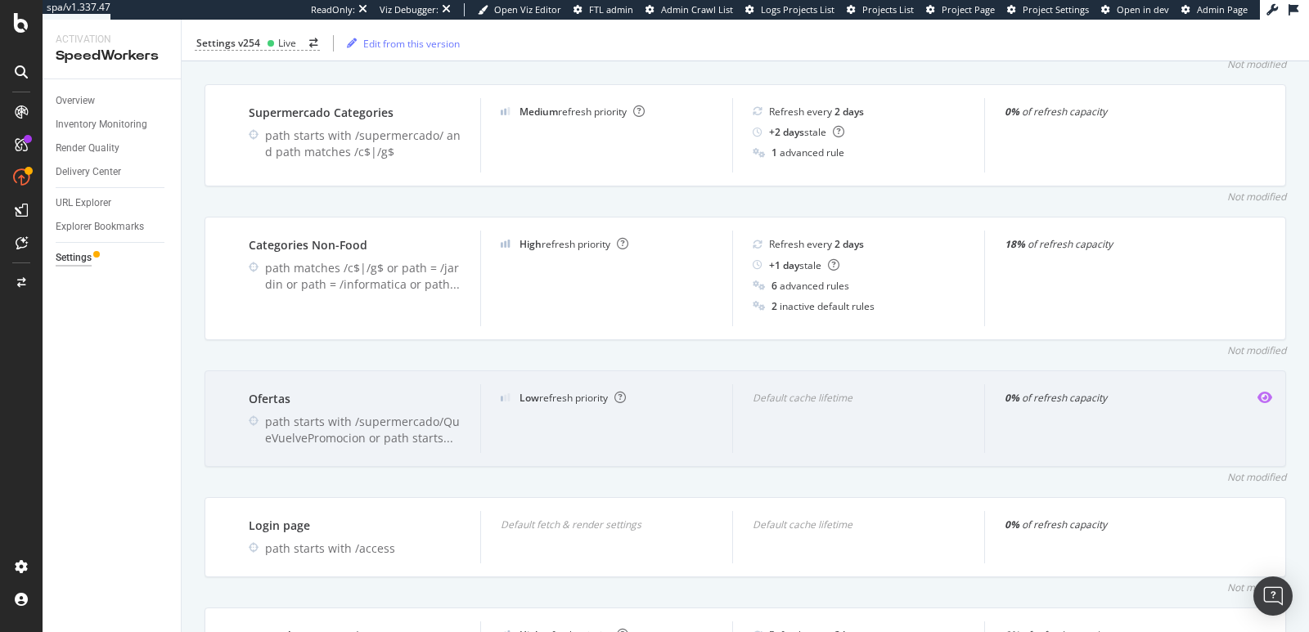
click at [1257, 391] on icon "eye" at bounding box center [1264, 397] width 15 height 13
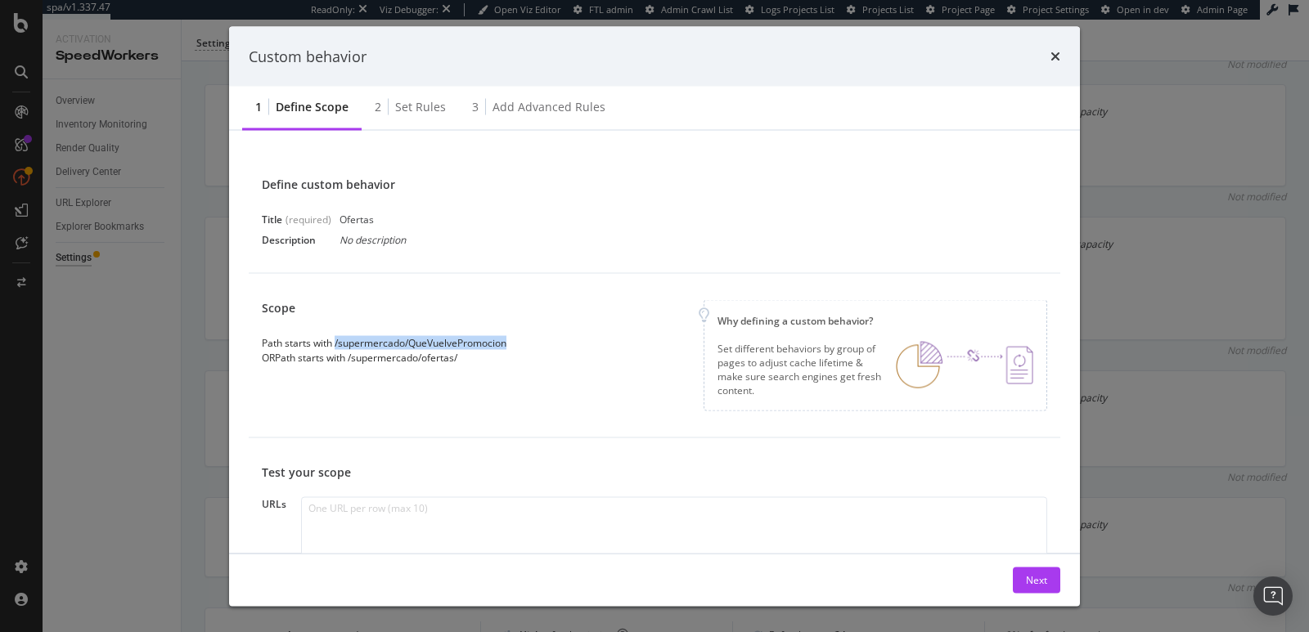
drag, startPoint x: 510, startPoint y: 347, endPoint x: 337, endPoint y: 344, distance: 173.4
click at [337, 344] on div "Scope Path starts with /supermercado/QueVuelvePromocion OR Path starts with /su…" at bounding box center [391, 332] width 258 height 64
copy div "/supermercado/QueVuelvePromocion"
drag, startPoint x: 465, startPoint y: 357, endPoint x: 360, endPoint y: 346, distance: 105.2
click at [351, 359] on div "OR Path starts with /supermercado/ofertas/" at bounding box center [384, 357] width 245 height 14
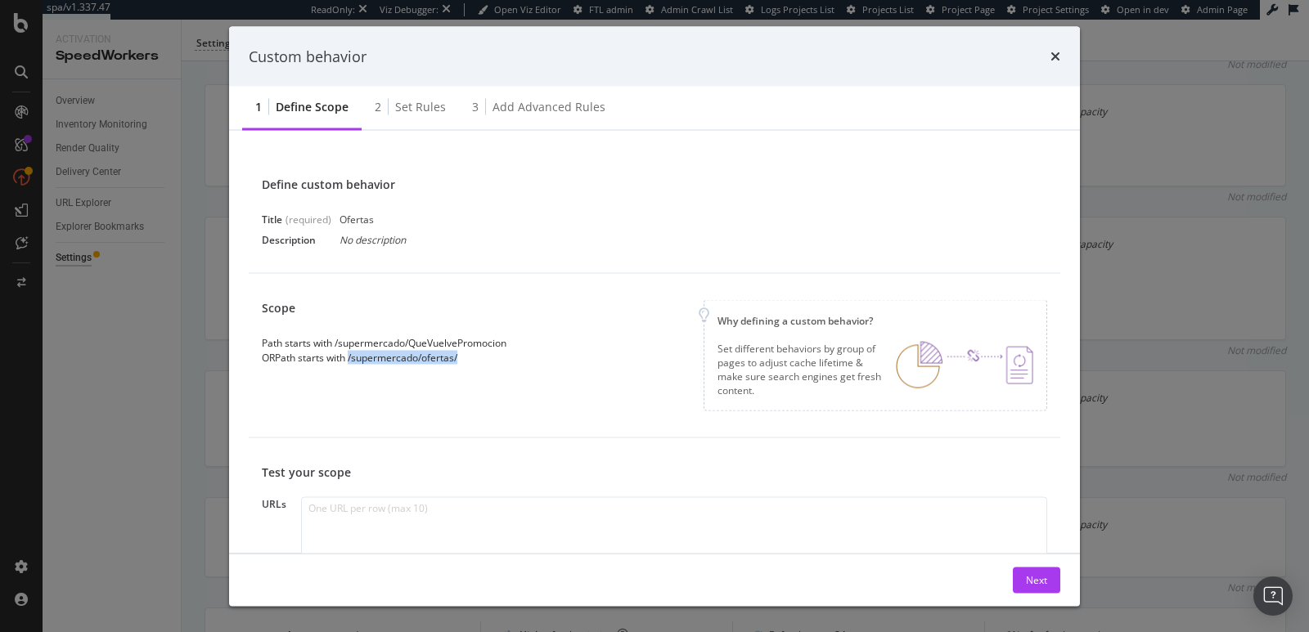
copy div "/supermercado/ofertas/"
click at [1056, 48] on div "times" at bounding box center [1055, 56] width 10 height 21
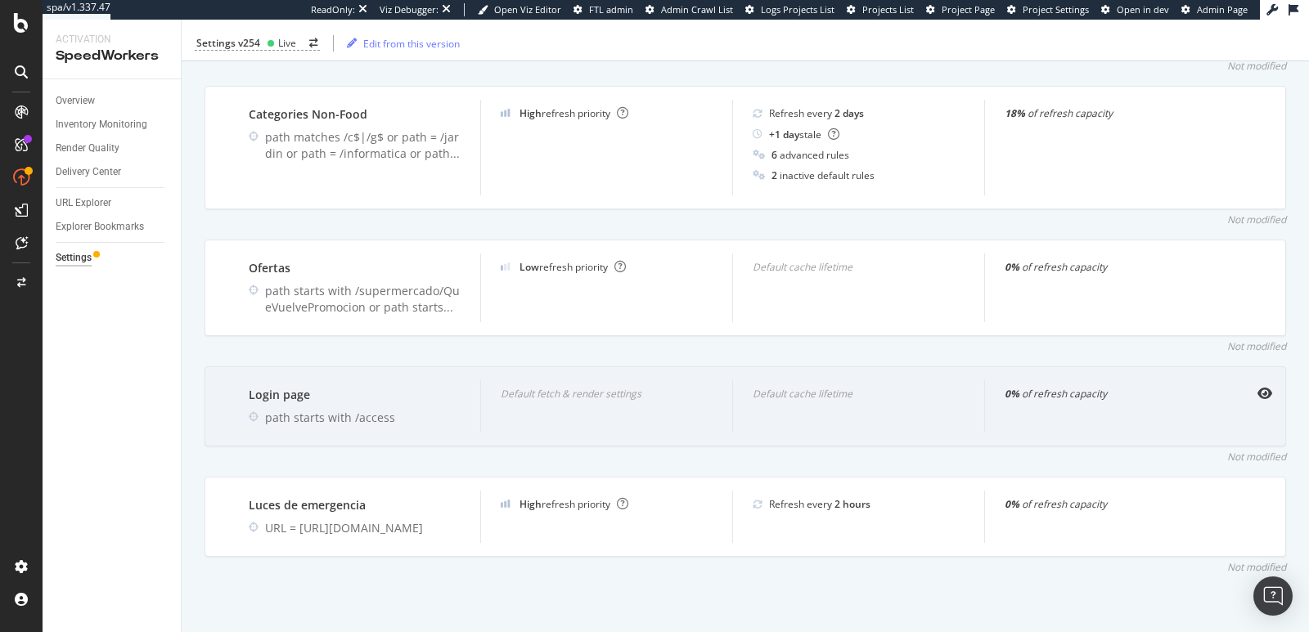
scroll to position [1796, 0]
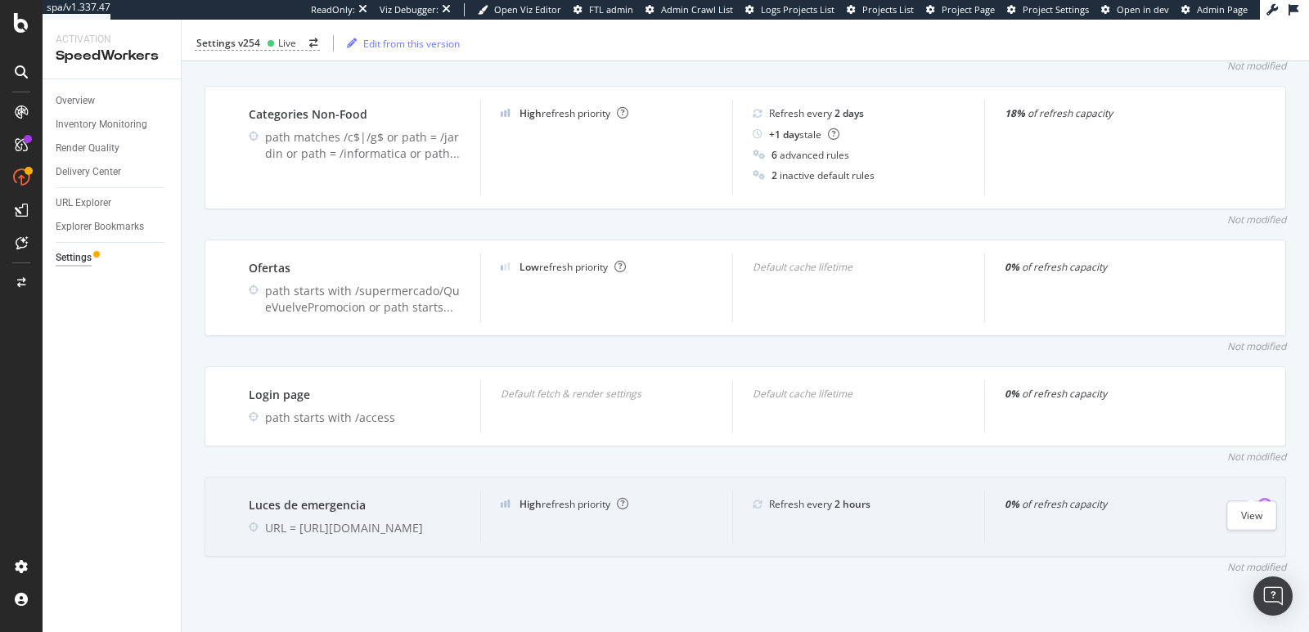
click at [1257, 497] on icon "eye" at bounding box center [1264, 503] width 15 height 13
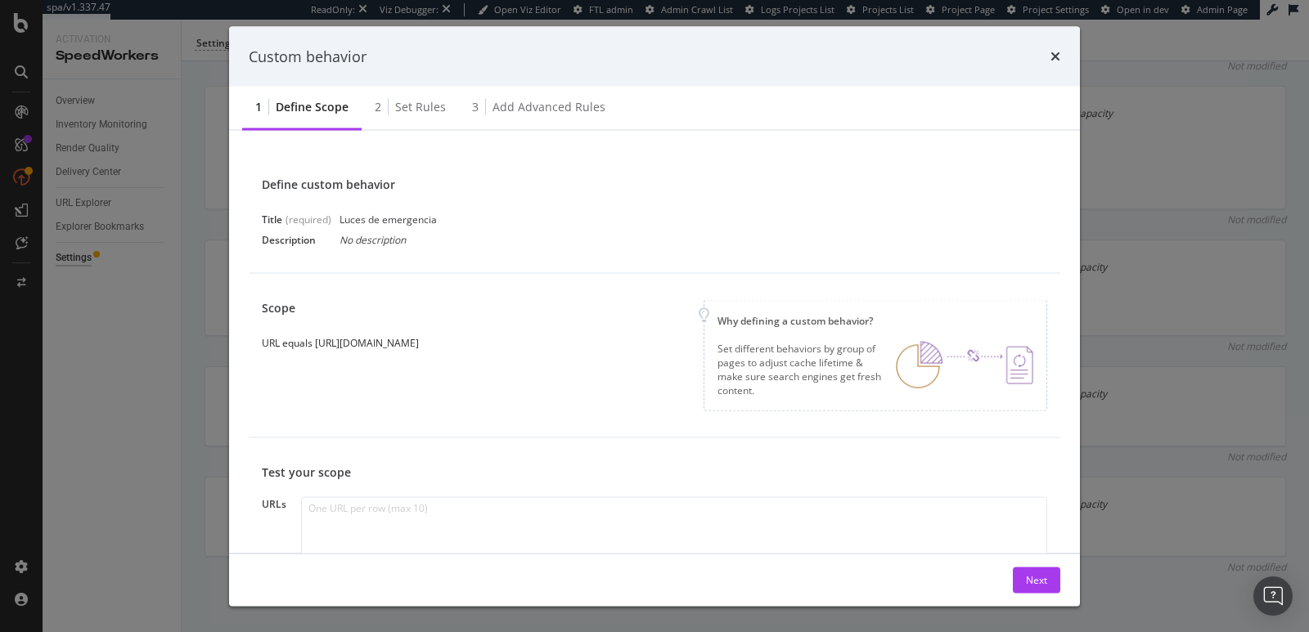
drag, startPoint x: 595, startPoint y: 347, endPoint x: 343, endPoint y: 346, distance: 252.0
click at [343, 346] on div "Scope URL equals https://www.carrefour.es/luces-de-emergencia/cat31216369/c" at bounding box center [347, 325] width 170 height 50
click at [1053, 61] on icon "times" at bounding box center [1055, 56] width 10 height 13
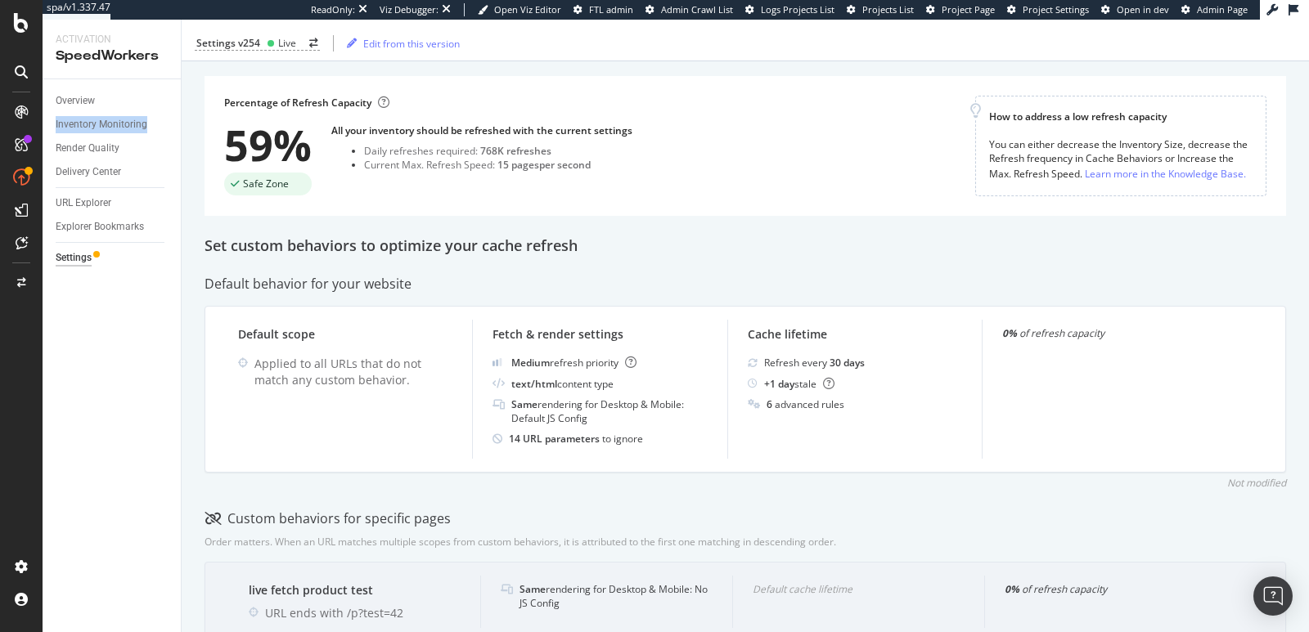
scroll to position [0, 0]
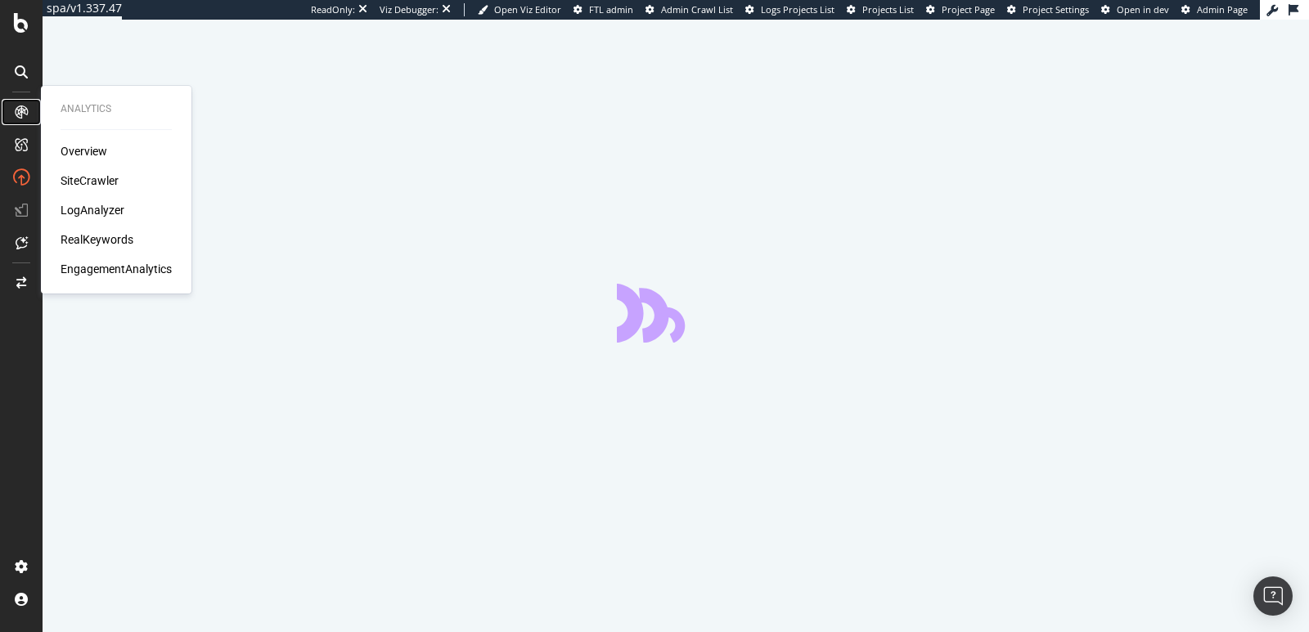
click at [25, 115] on icon at bounding box center [21, 112] width 13 height 13
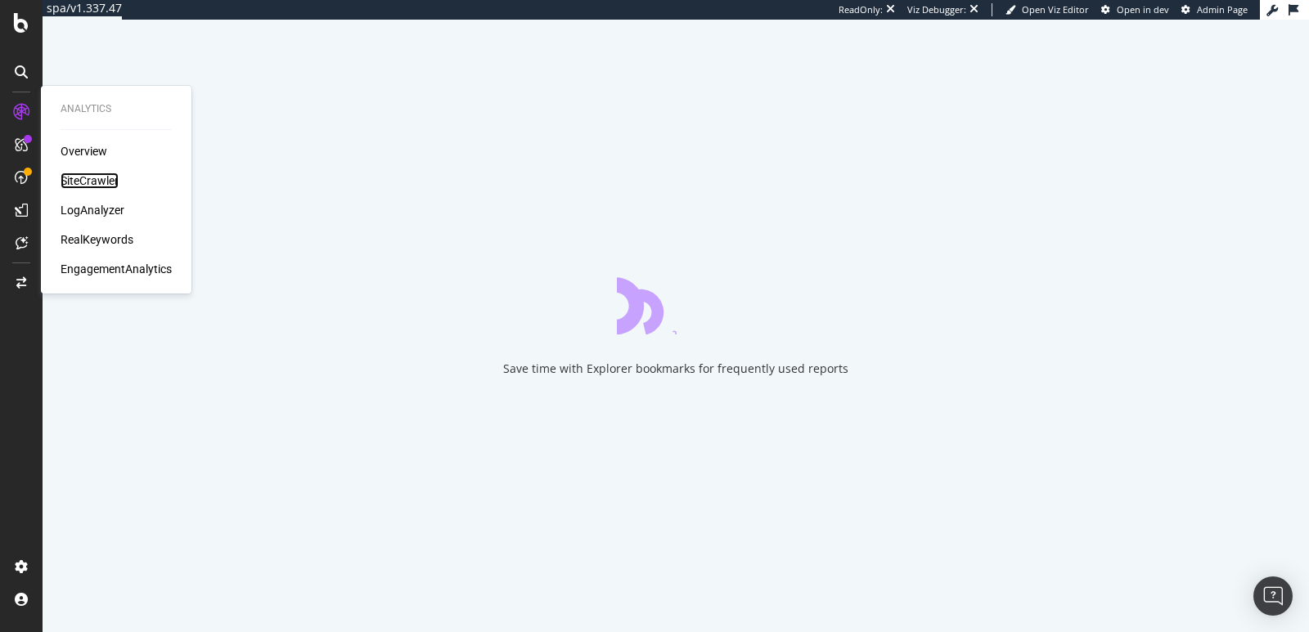
click at [81, 179] on div "SiteCrawler" at bounding box center [90, 181] width 58 height 16
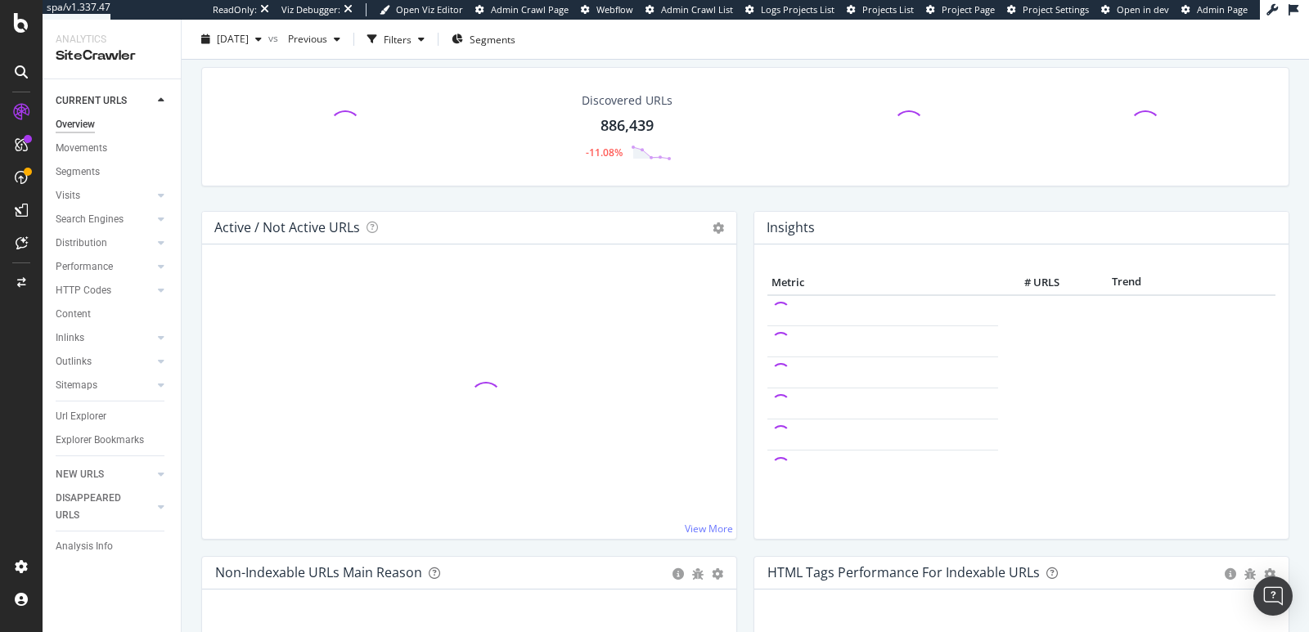
scroll to position [145, 0]
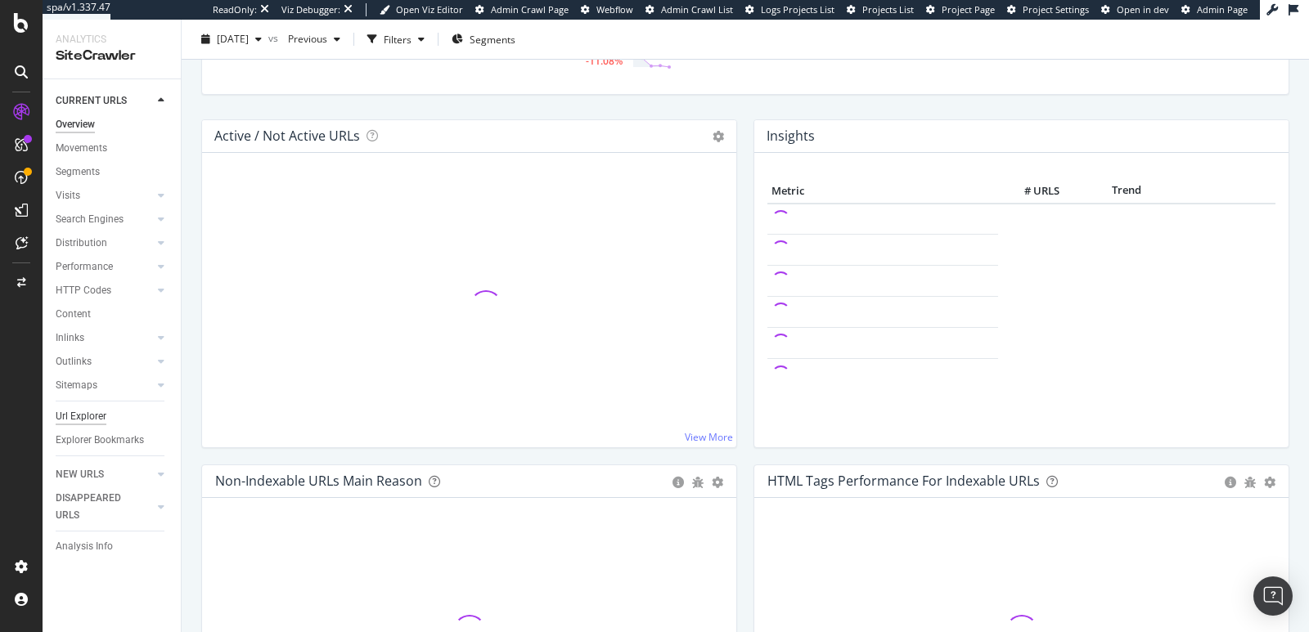
click at [86, 416] on div "Url Explorer" at bounding box center [81, 416] width 51 height 17
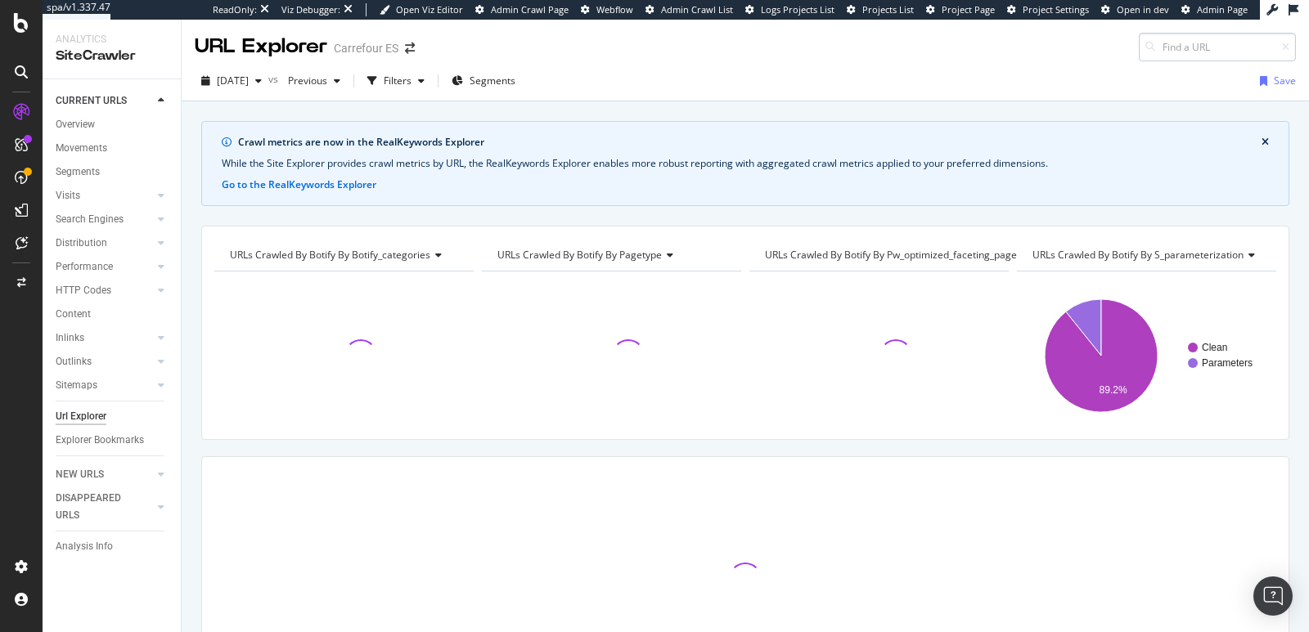
click at [1150, 43] on div at bounding box center [1217, 47] width 157 height 29
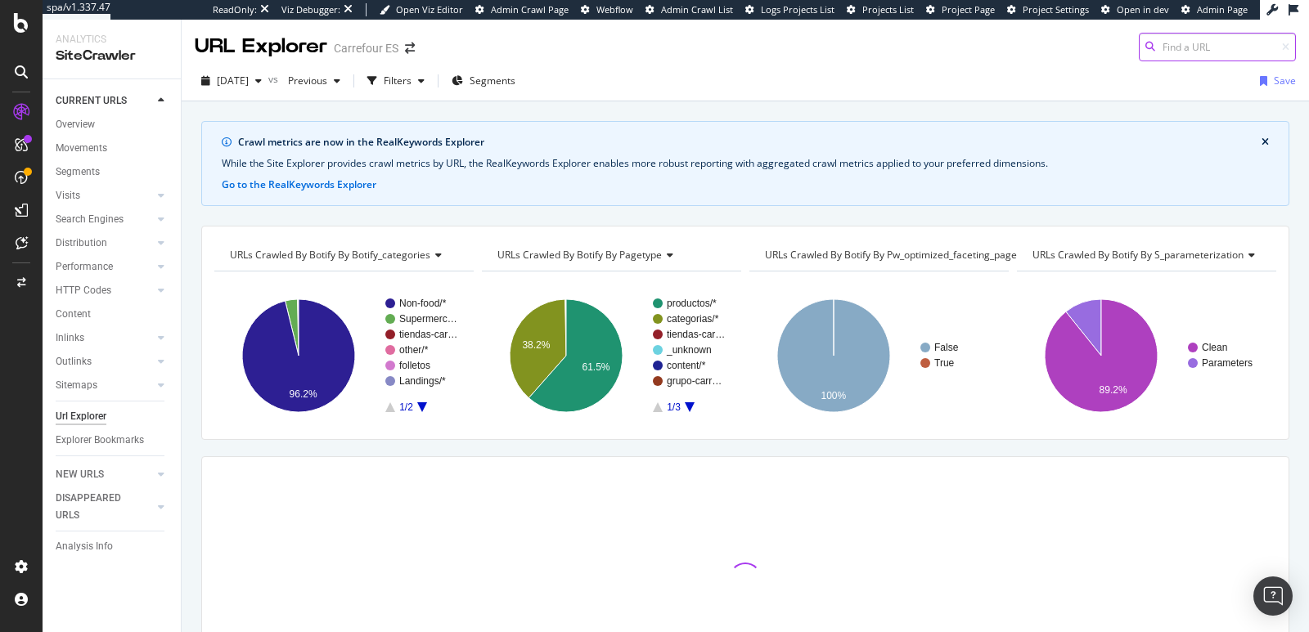
click at [1158, 45] on input at bounding box center [1217, 47] width 157 height 29
click at [411, 78] on div "Filters" at bounding box center [398, 81] width 28 height 14
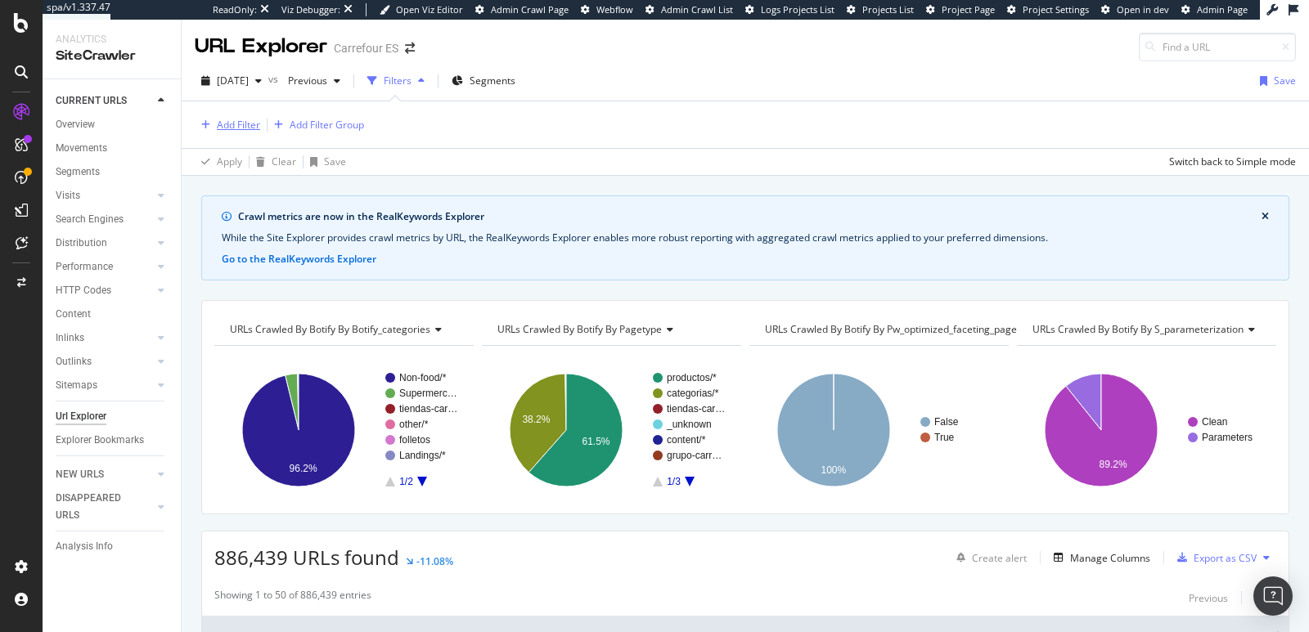
click at [242, 124] on div "Add Filter" at bounding box center [238, 125] width 43 height 14
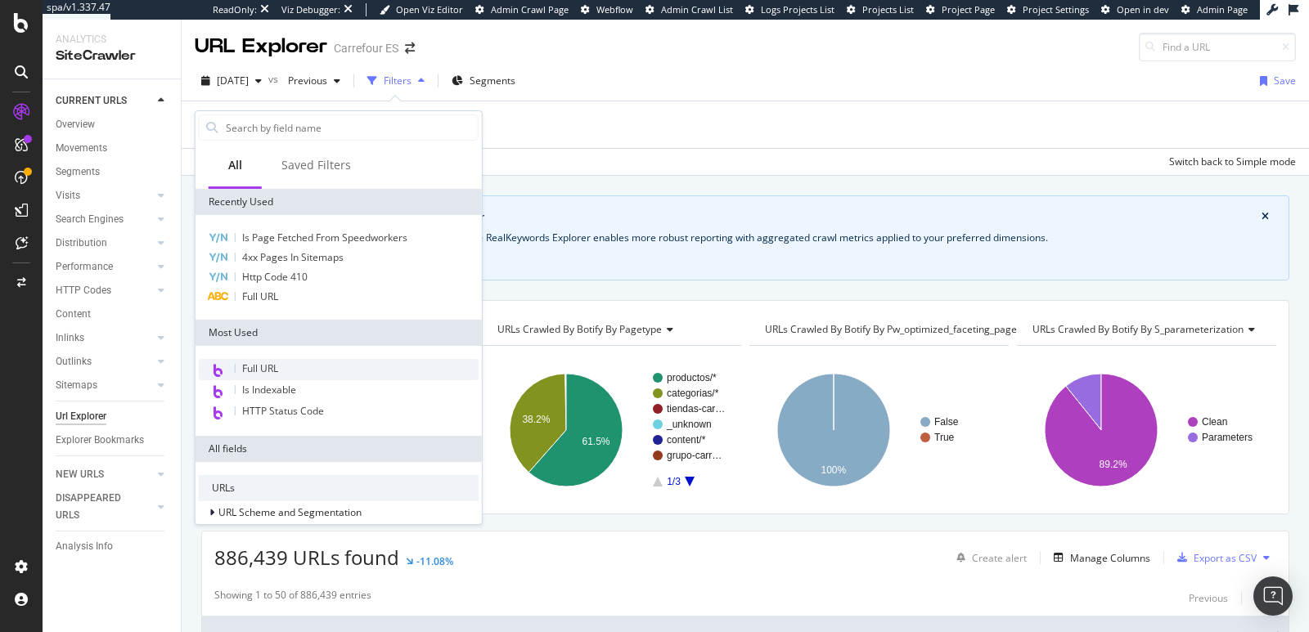
click at [249, 376] on div "Full URL" at bounding box center [339, 369] width 280 height 21
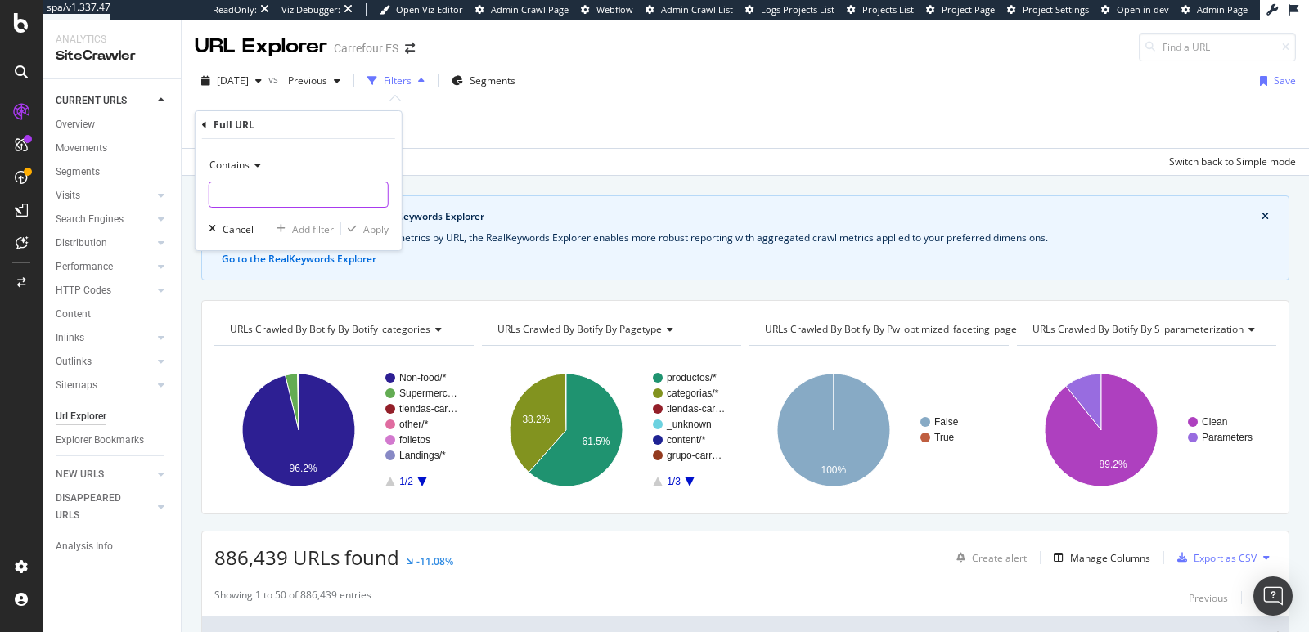
click at [249, 193] on input "text" at bounding box center [298, 195] width 178 height 26
type input "bodega"
click at [370, 229] on div "Apply" at bounding box center [375, 230] width 25 height 14
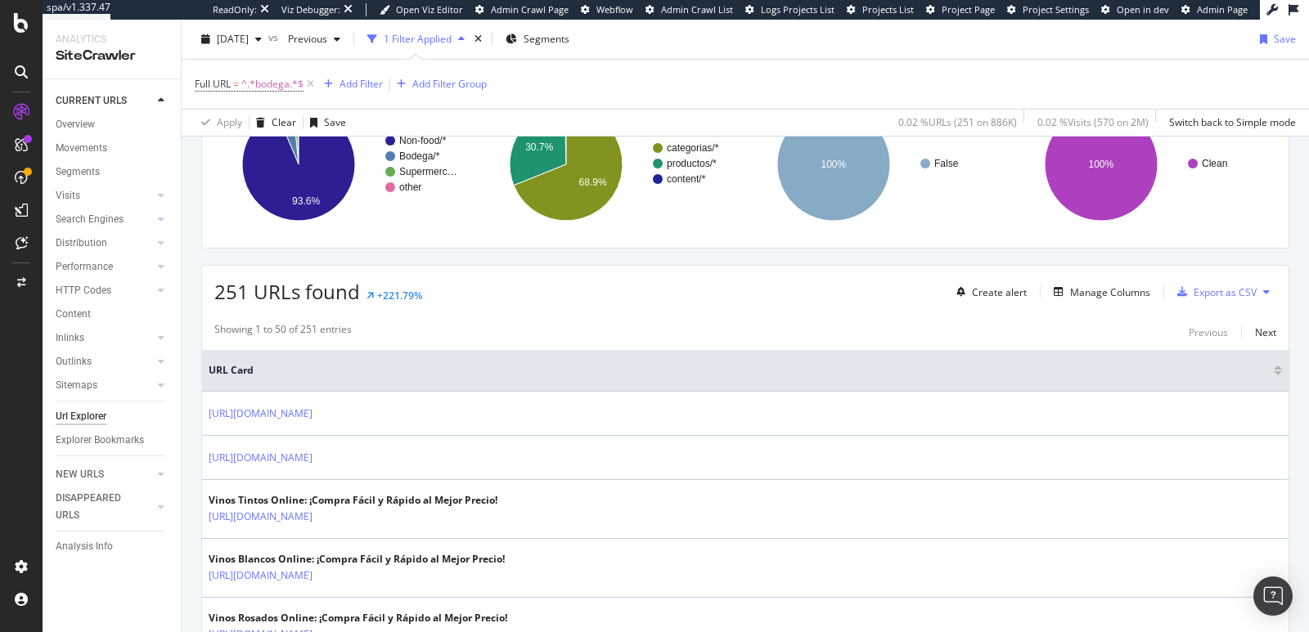
scroll to position [115, 0]
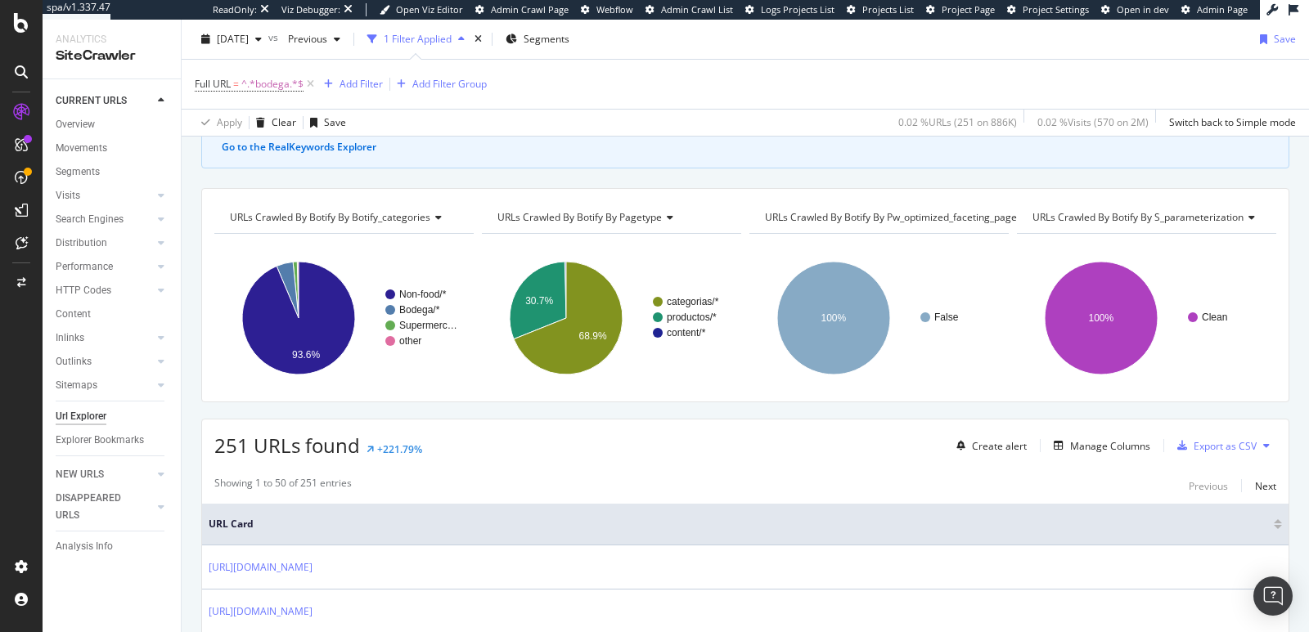
click at [1134, 218] on span "URLs Crawled By Botify By s_parameterization" at bounding box center [1137, 217] width 211 height 14
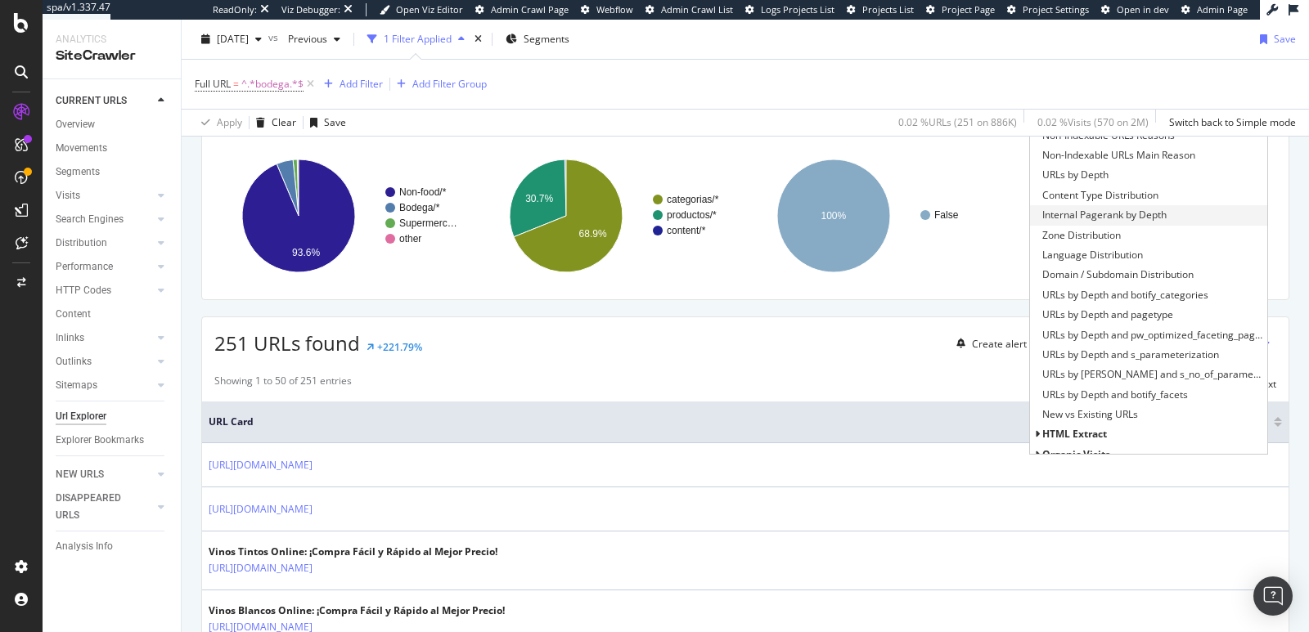
scroll to position [0, 0]
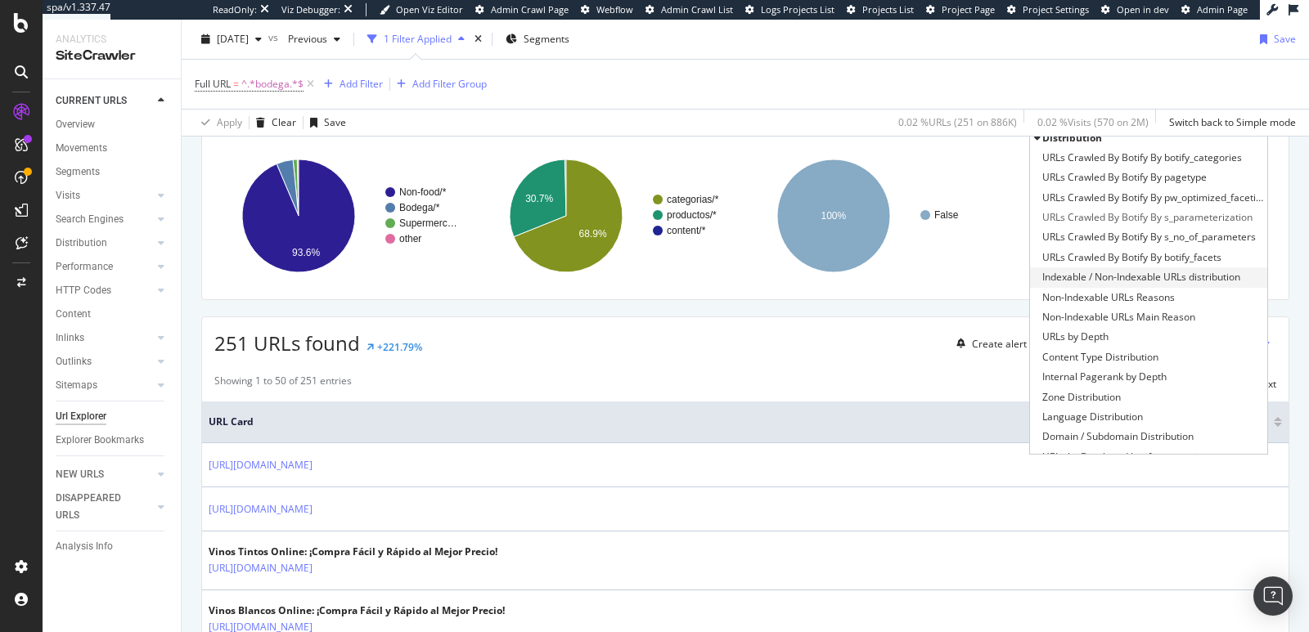
click at [1095, 275] on span "Indexable / Non-Indexable URLs distribution" at bounding box center [1141, 277] width 198 height 16
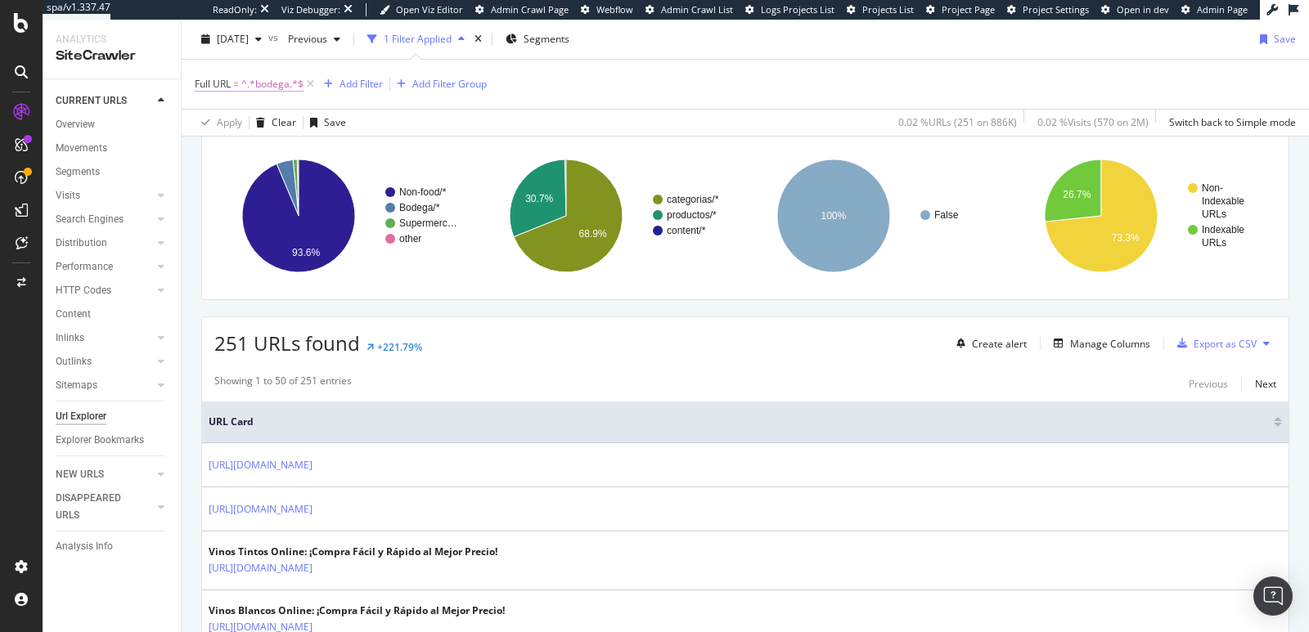
click at [274, 90] on span "^.*bodega.*$" at bounding box center [272, 84] width 62 height 23
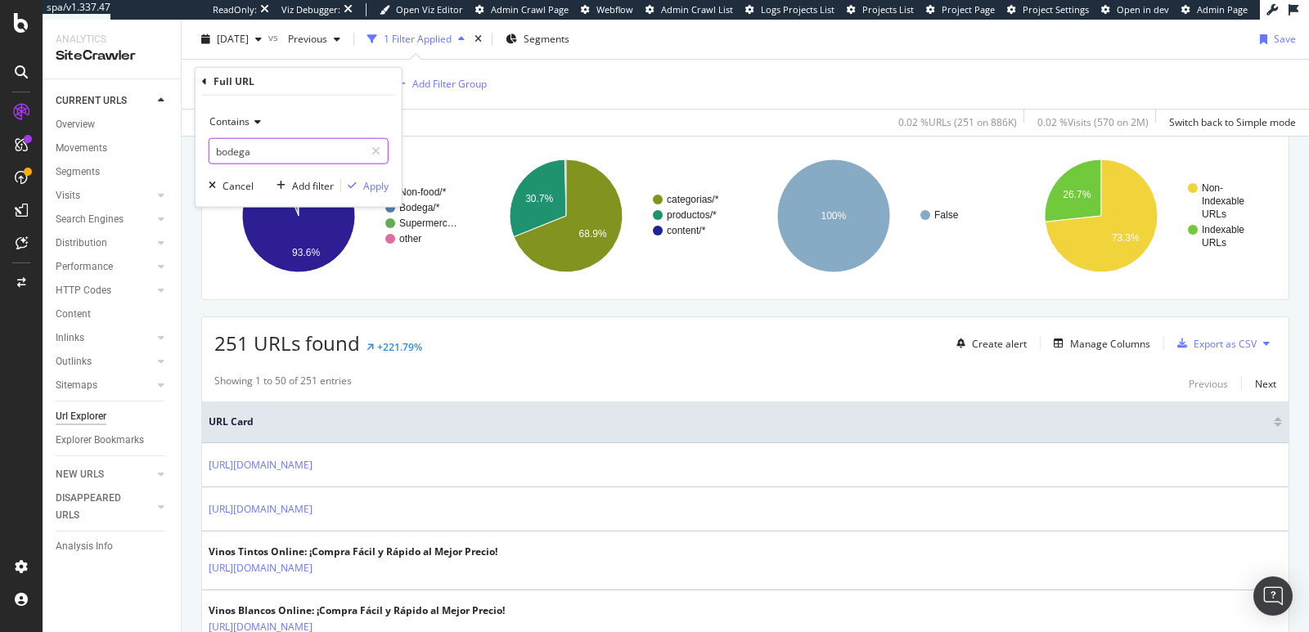
click at [259, 151] on input "bodega" at bounding box center [286, 151] width 155 height 26
paste input "/supermercado/QueVuelvePromocion"
type input "/supermercado/QueVuelvePromocion"
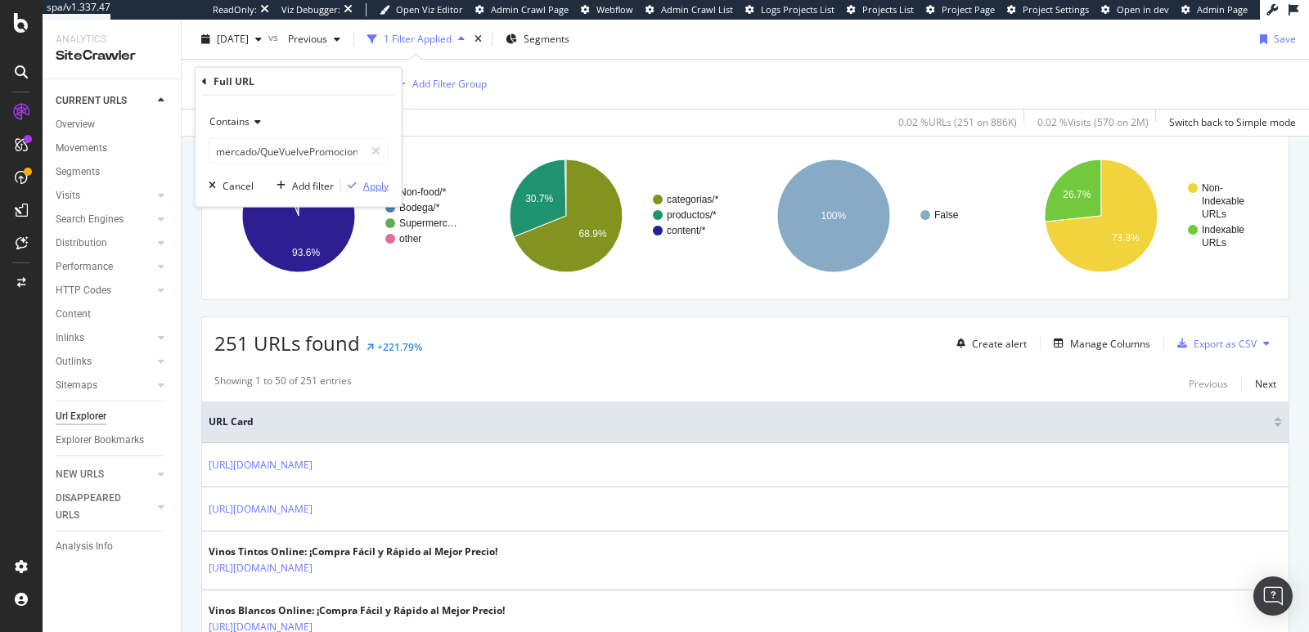
scroll to position [0, 0]
click at [369, 185] on div "Apply" at bounding box center [375, 185] width 25 height 14
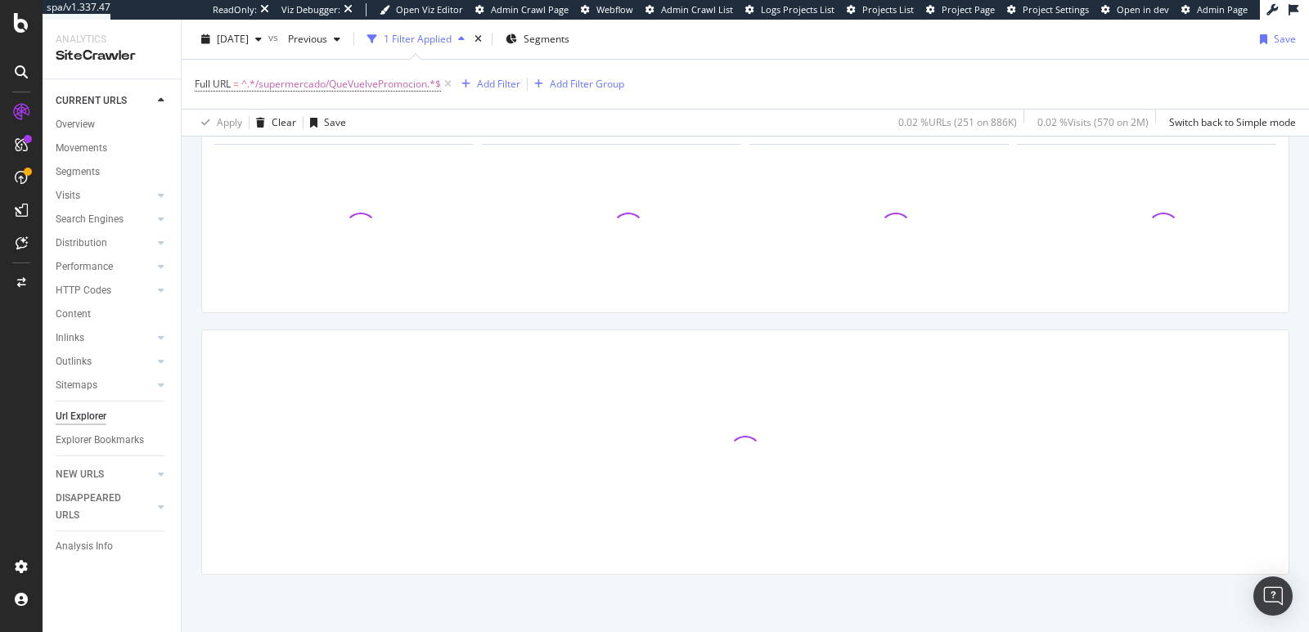
scroll to position [200, 0]
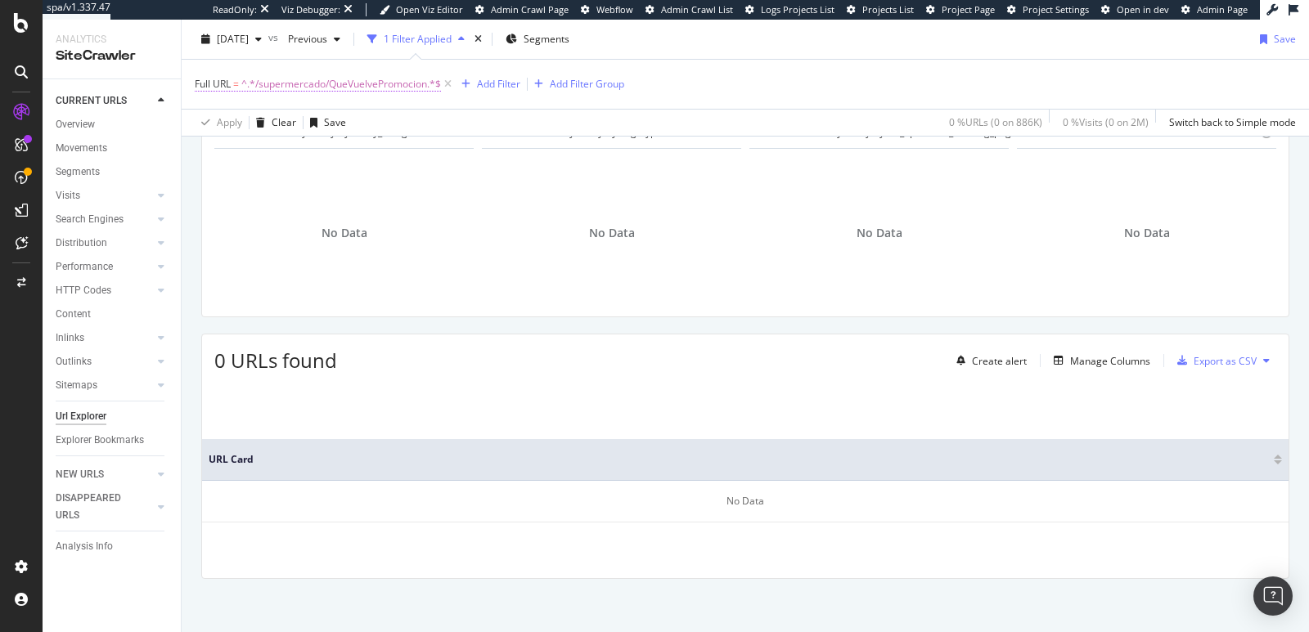
click at [368, 85] on span "^.*/supermercado/QueVuelvePromocion.*$" at bounding box center [341, 84] width 200 height 23
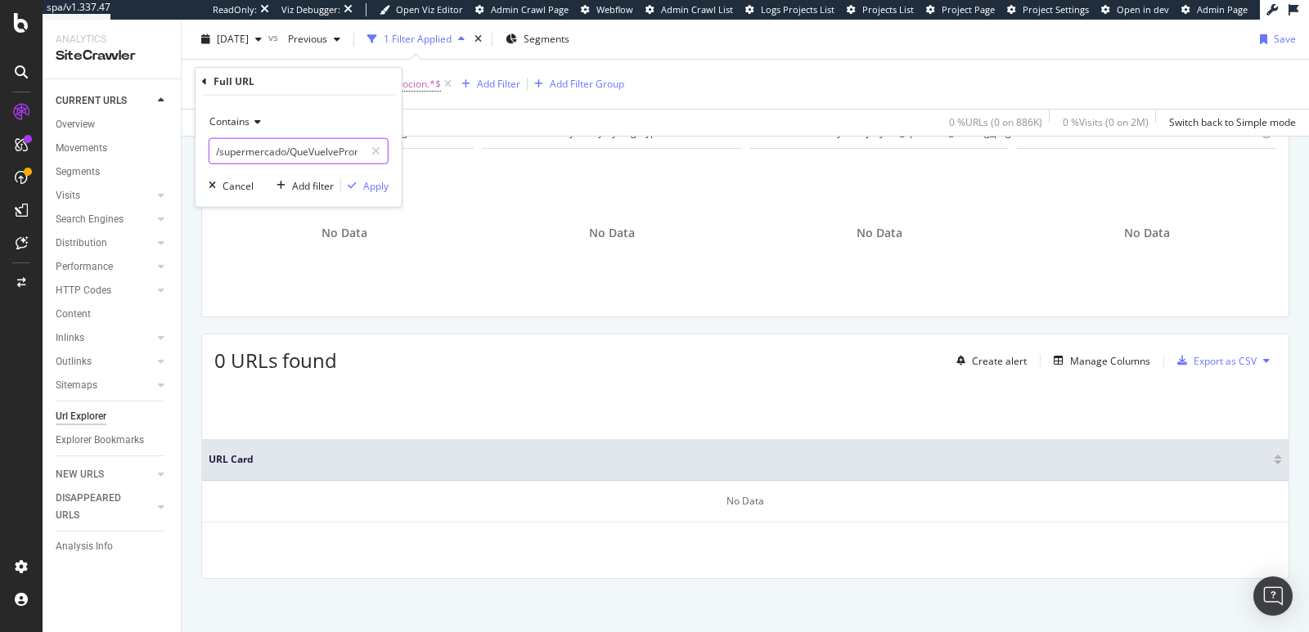
click at [313, 151] on input "/supermercado/QueVuelvePromocion" at bounding box center [286, 151] width 155 height 26
paste input "ofertas/"
type input "/supermercado/ofertas/"
click at [369, 183] on div "Apply" at bounding box center [375, 185] width 25 height 14
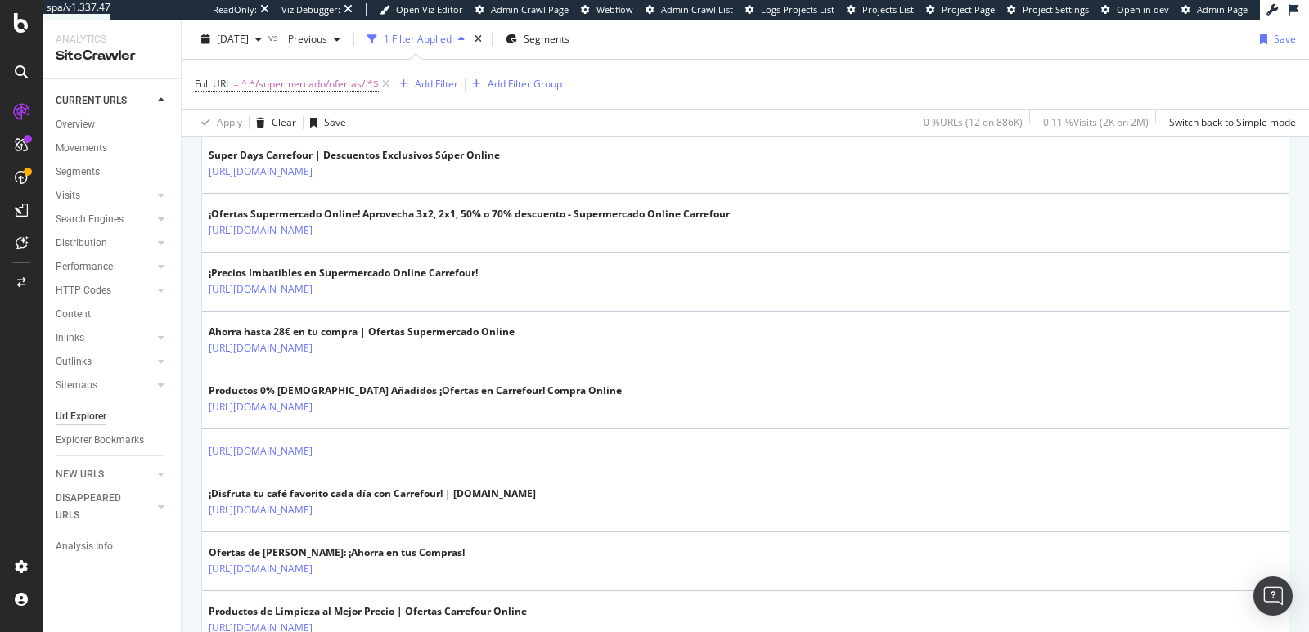
scroll to position [524, 0]
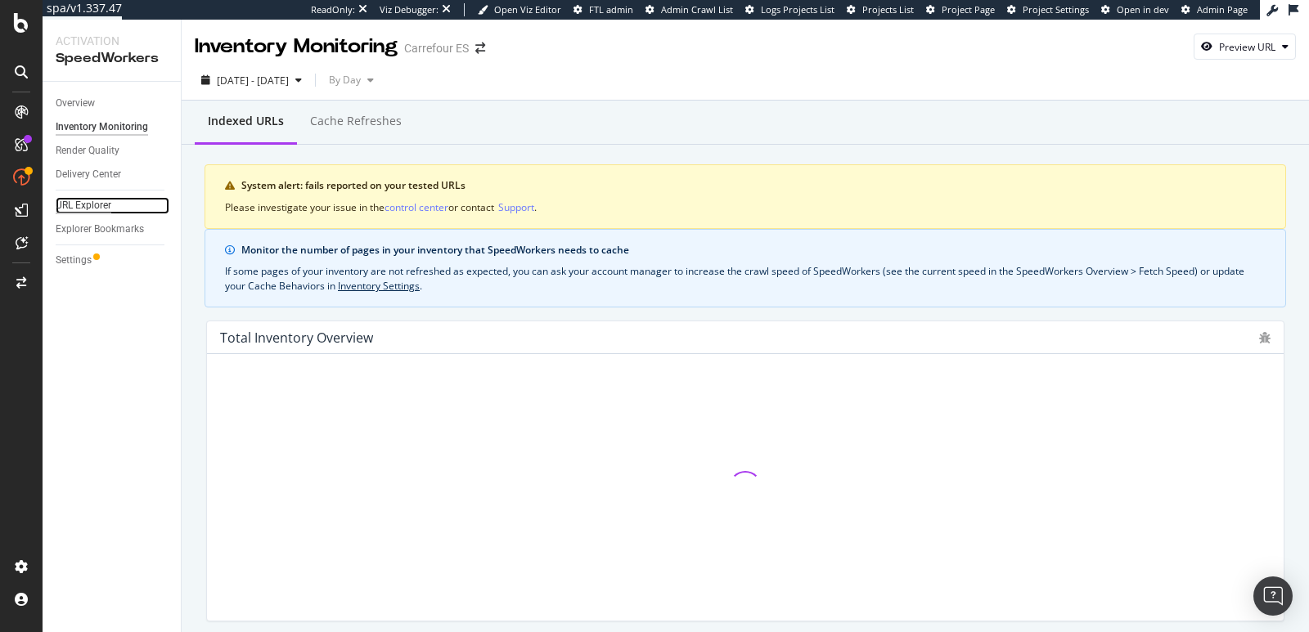
click at [89, 208] on div "URL Explorer" at bounding box center [84, 205] width 56 height 17
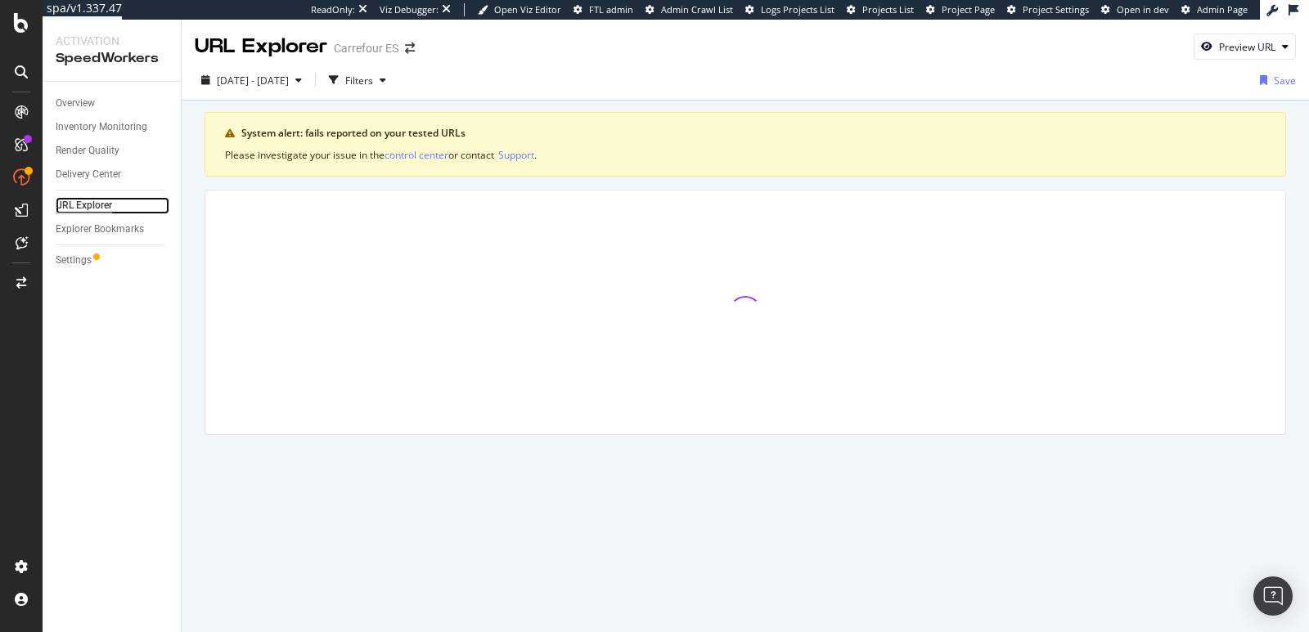
click at [83, 208] on div "URL Explorer" at bounding box center [84, 205] width 56 height 17
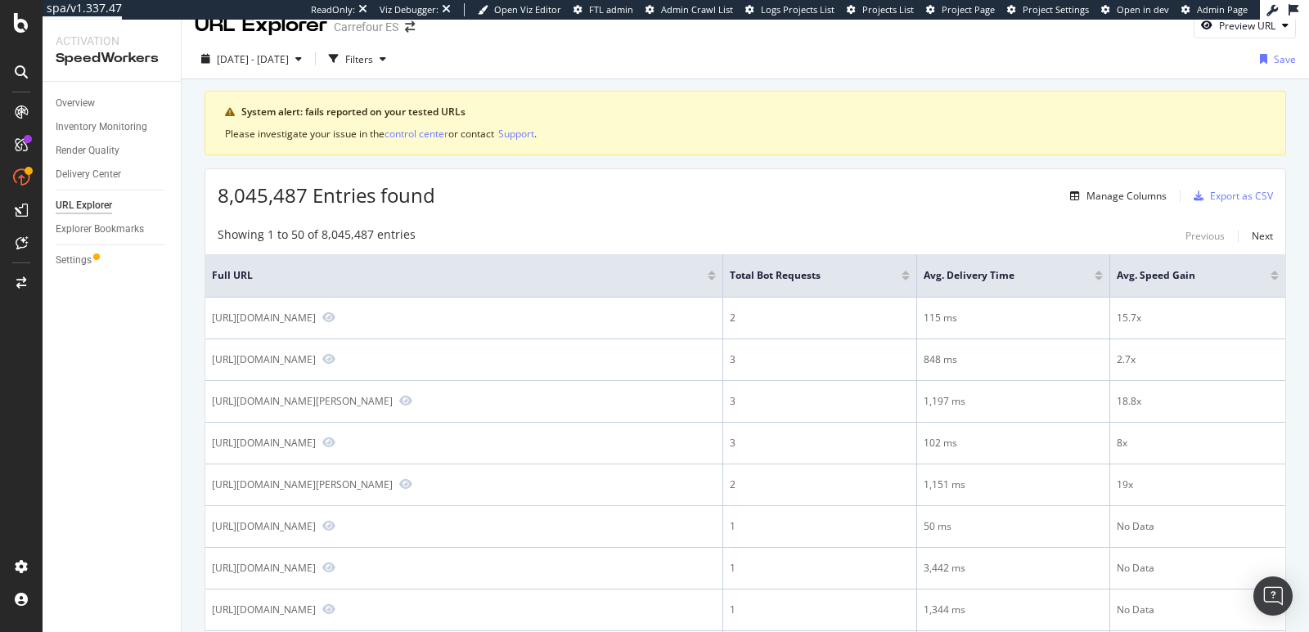
scroll to position [22, 0]
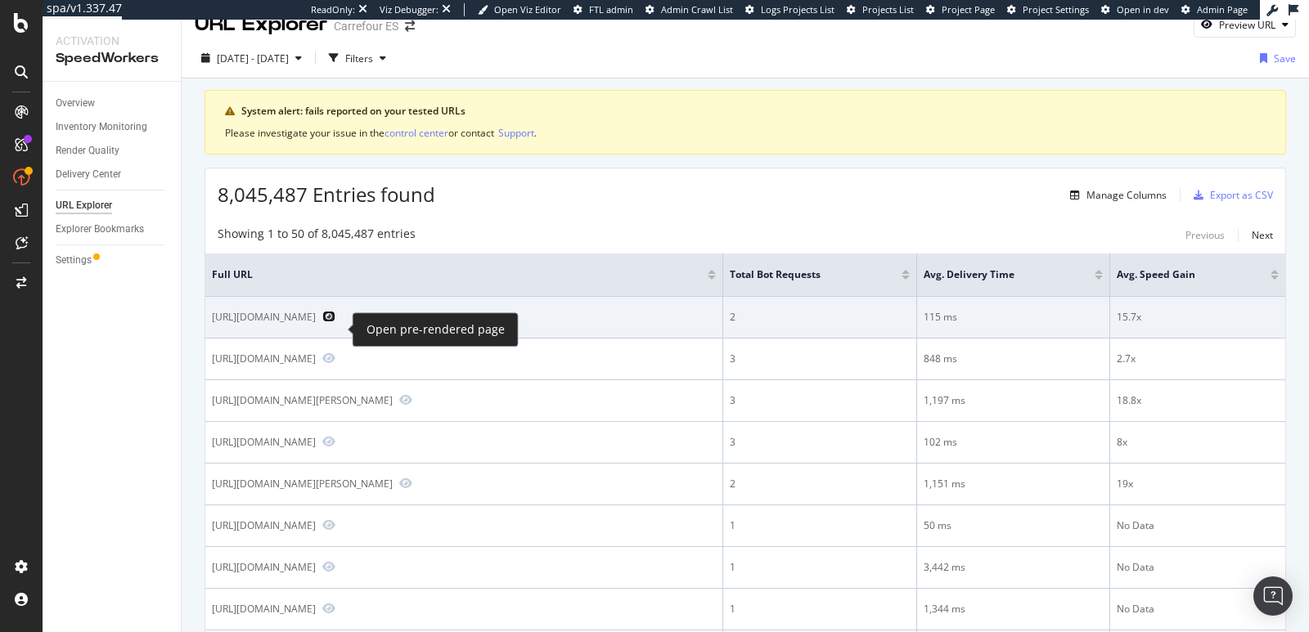
click at [335, 322] on icon "Preview https://www.carrefour.es/pack-colchon-actilatex-life-160x210cm-somier-l…" at bounding box center [328, 316] width 13 height 11
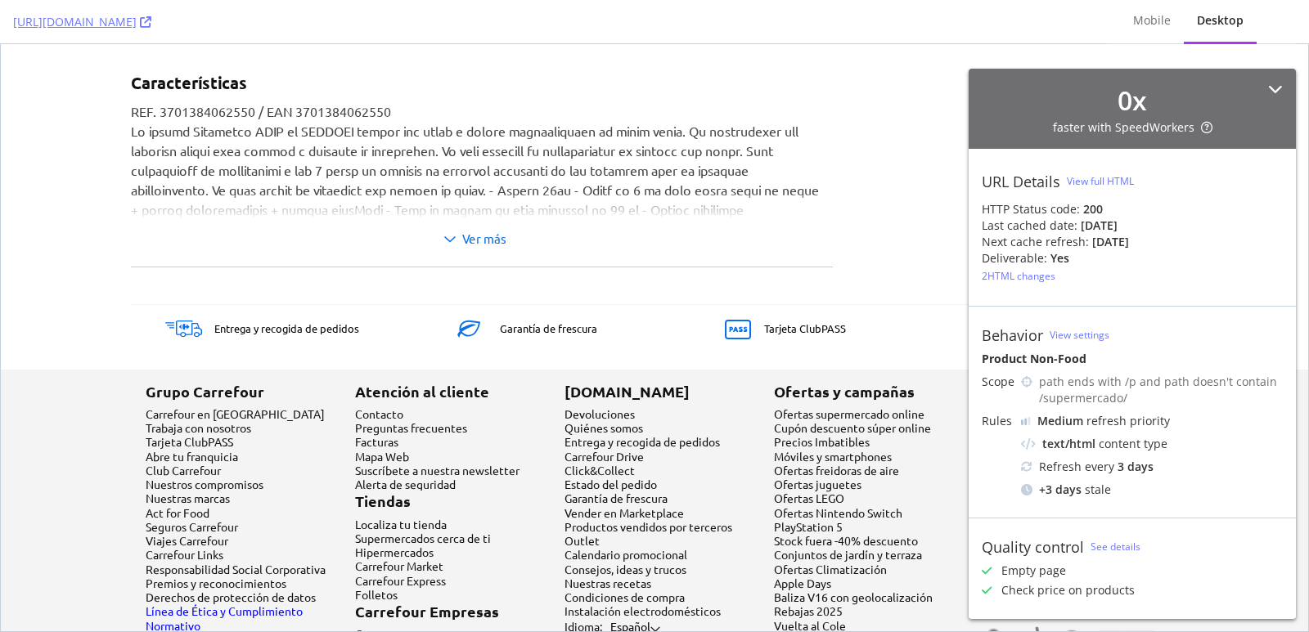
scroll to position [743, 0]
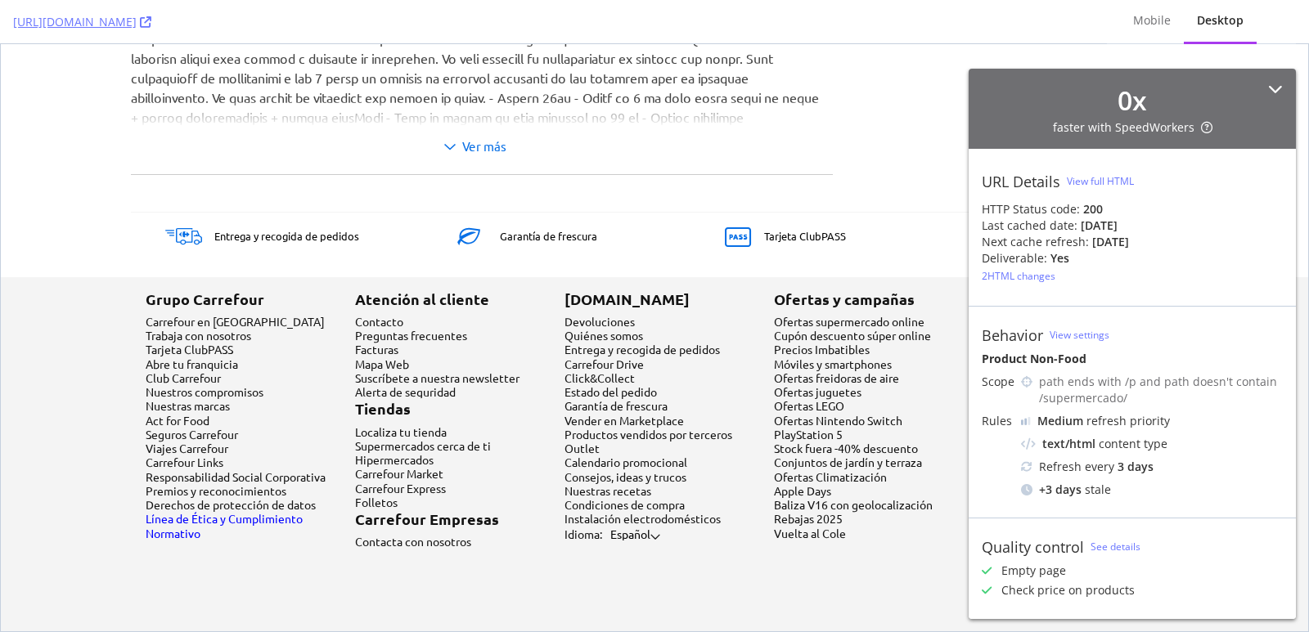
click at [484, 136] on div "Ver más" at bounding box center [476, 146] width 690 height 39
click at [482, 145] on link "Ver más" at bounding box center [475, 146] width 62 height 15
click at [466, 148] on link "Ver más" at bounding box center [475, 146] width 62 height 15
click at [451, 146] on link "Ver más" at bounding box center [475, 146] width 62 height 15
click at [446, 147] on span at bounding box center [449, 147] width 11 height 13
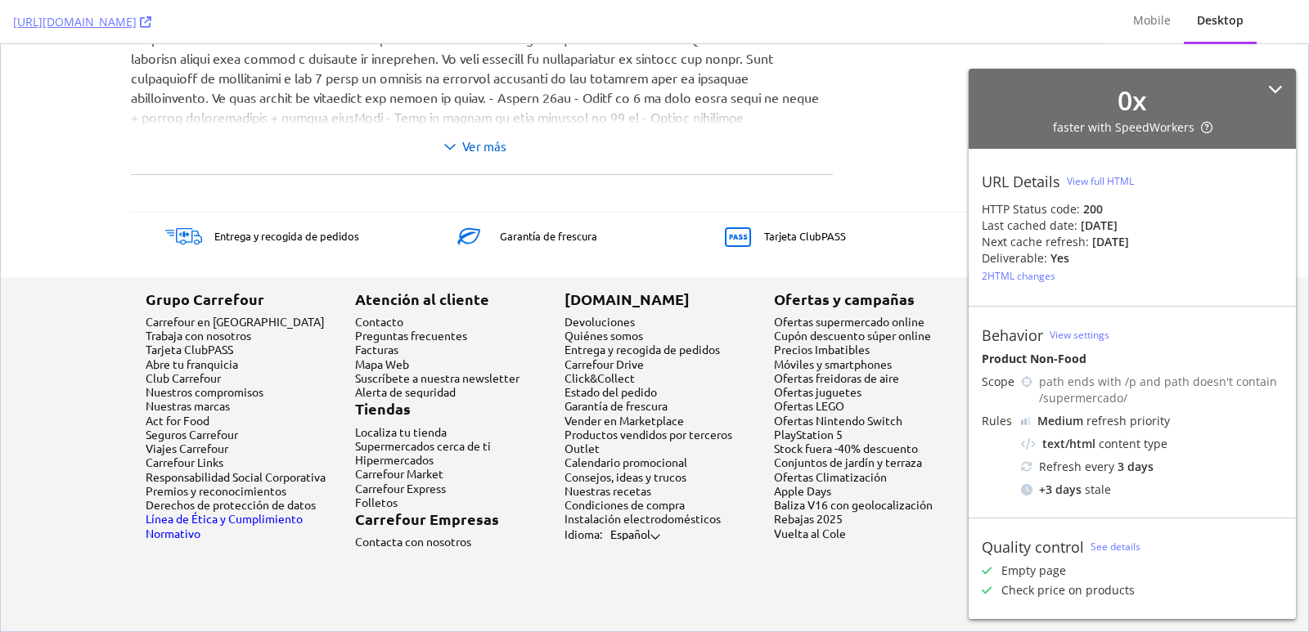
click at [444, 146] on span at bounding box center [449, 147] width 11 height 13
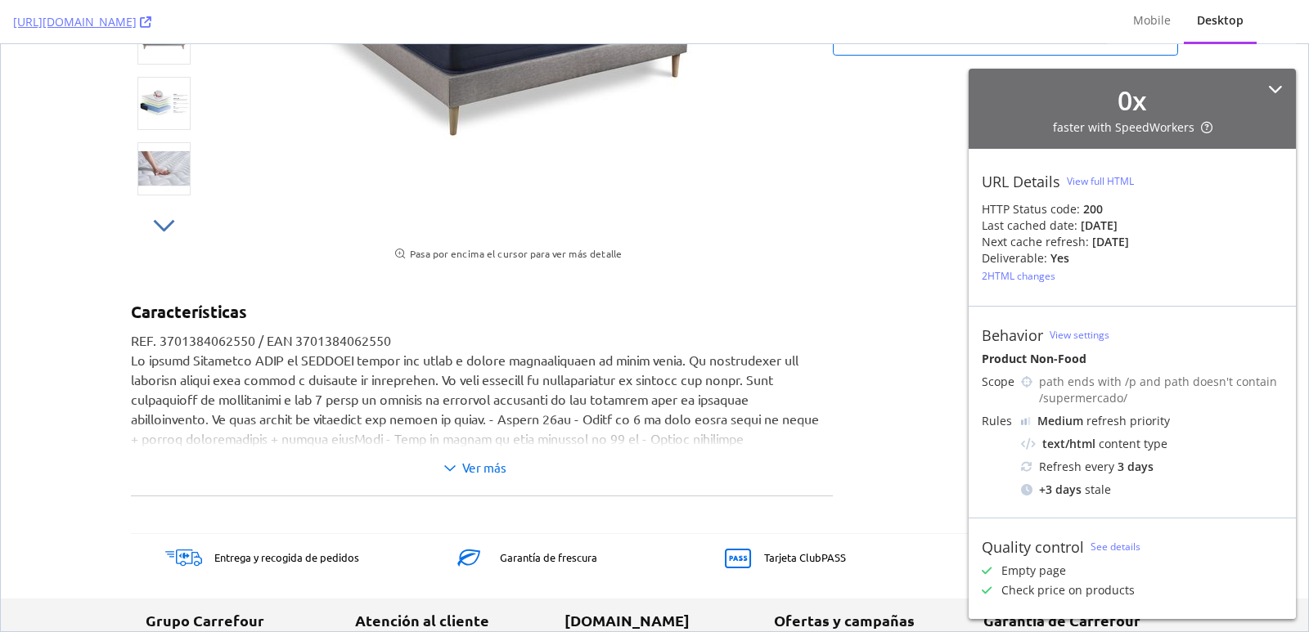
scroll to position [523, 0]
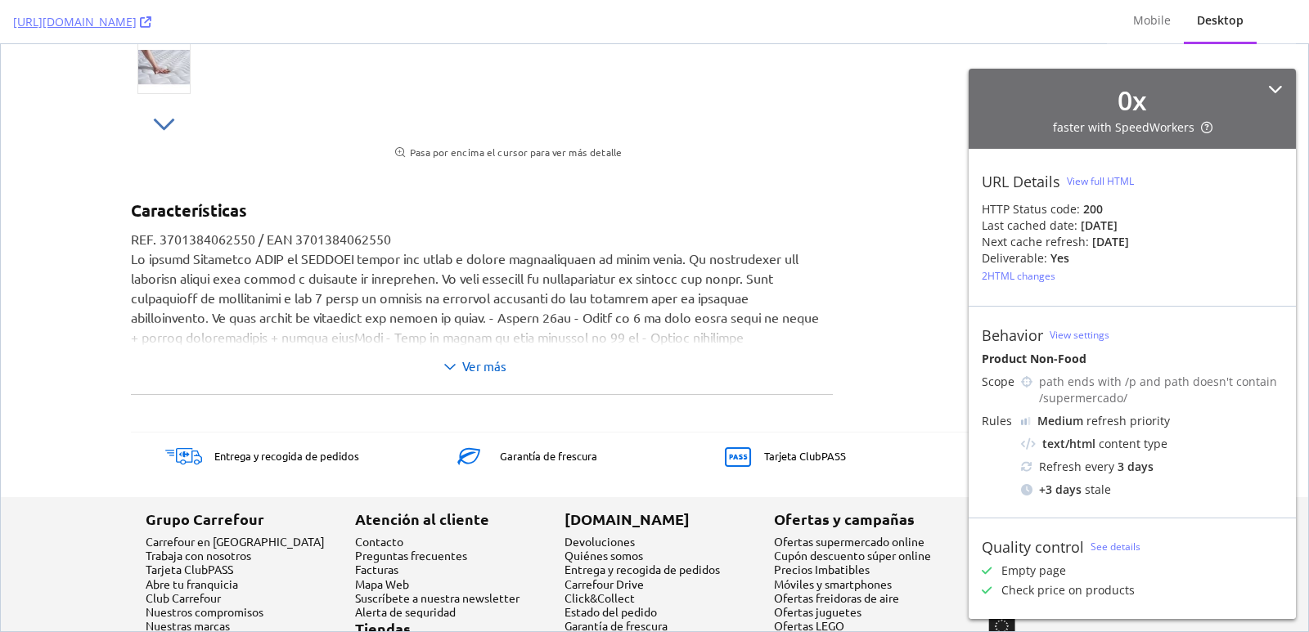
click at [465, 366] on link "Ver más" at bounding box center [475, 366] width 62 height 15
click at [452, 368] on link "Ver más" at bounding box center [475, 366] width 62 height 15
click at [444, 367] on span at bounding box center [449, 367] width 11 height 13
